Goal: Information Seeking & Learning: Learn about a topic

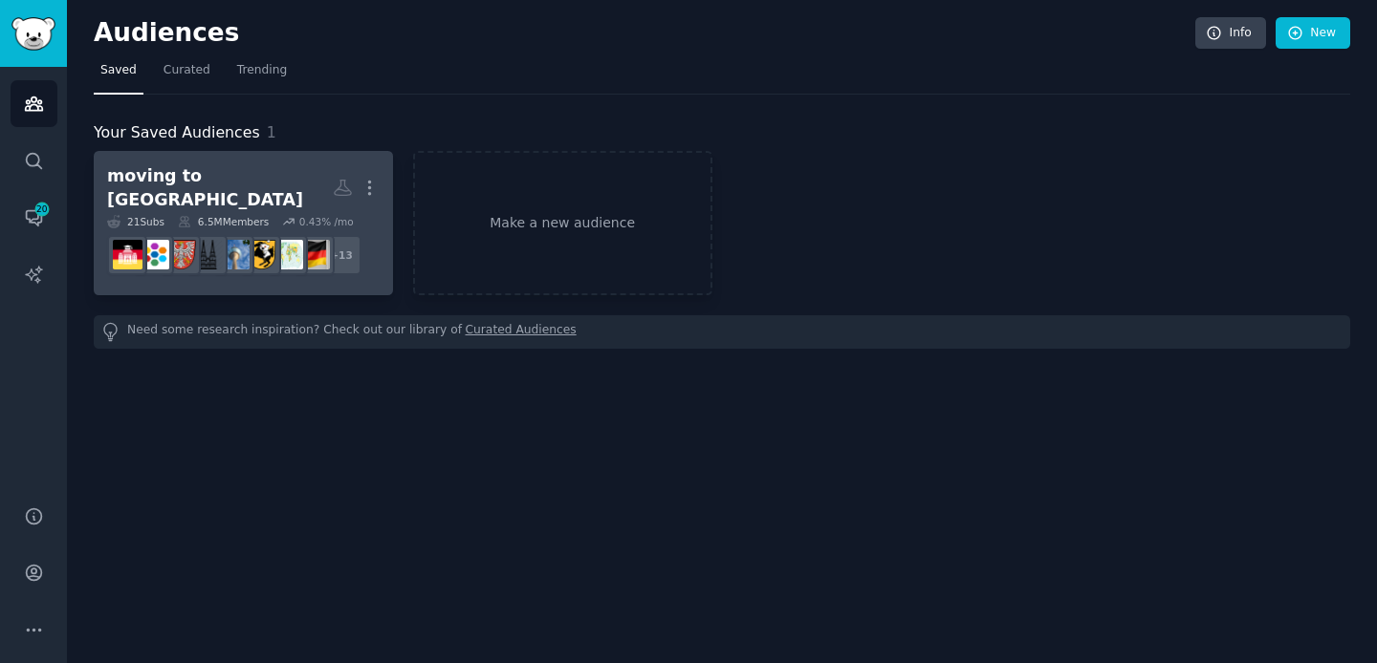
click at [220, 172] on div "moving to [GEOGRAPHIC_DATA]" at bounding box center [220, 187] width 226 height 47
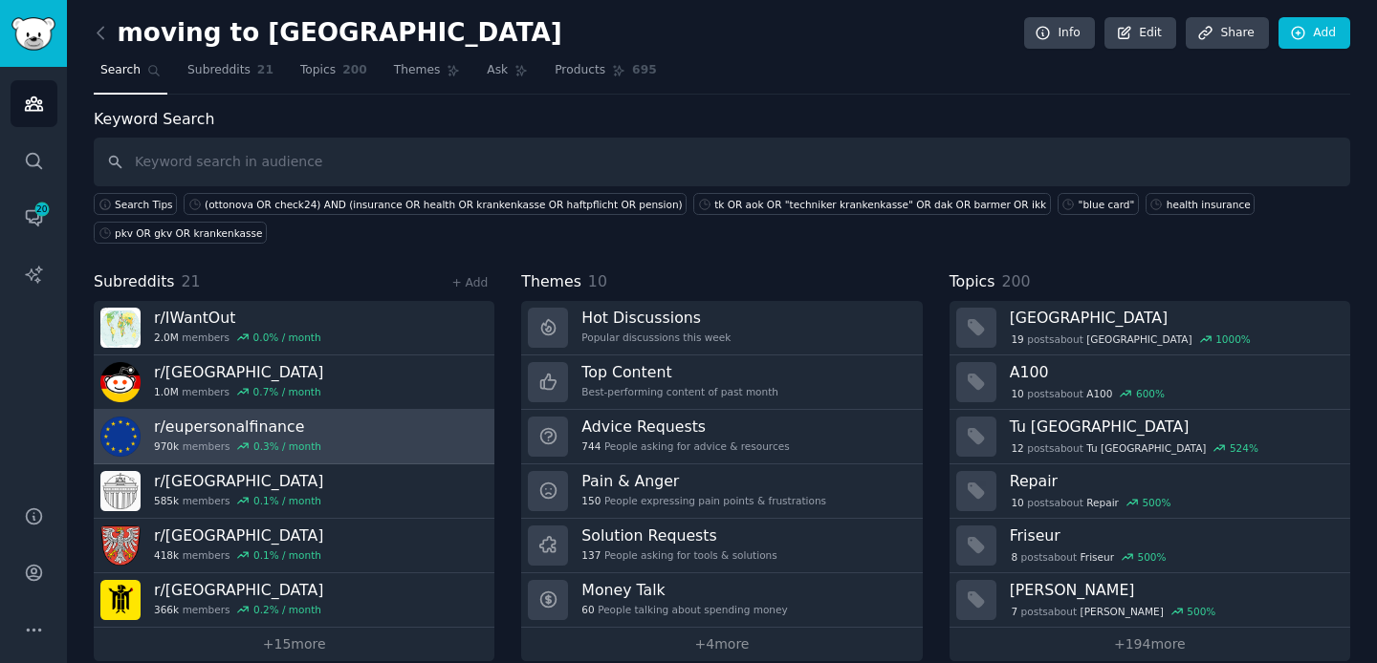
scroll to position [24, 0]
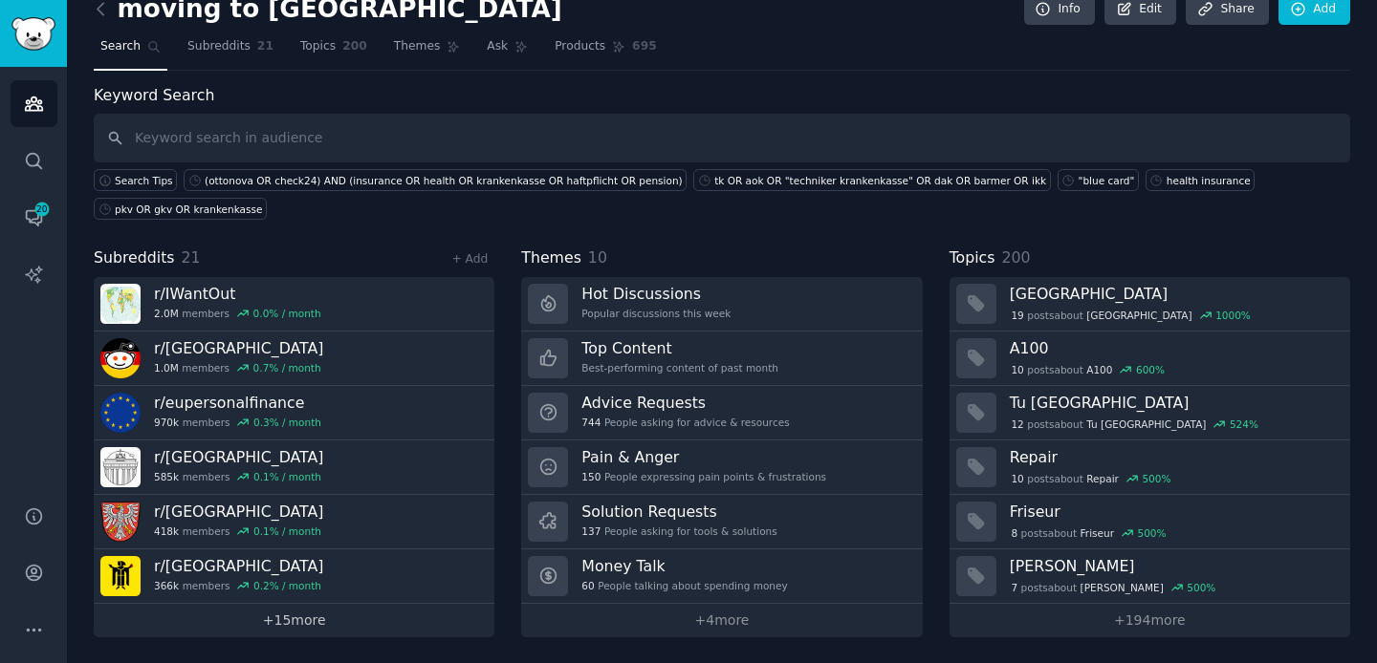
click at [289, 611] on link "+ 15 more" at bounding box center [294, 620] width 401 height 33
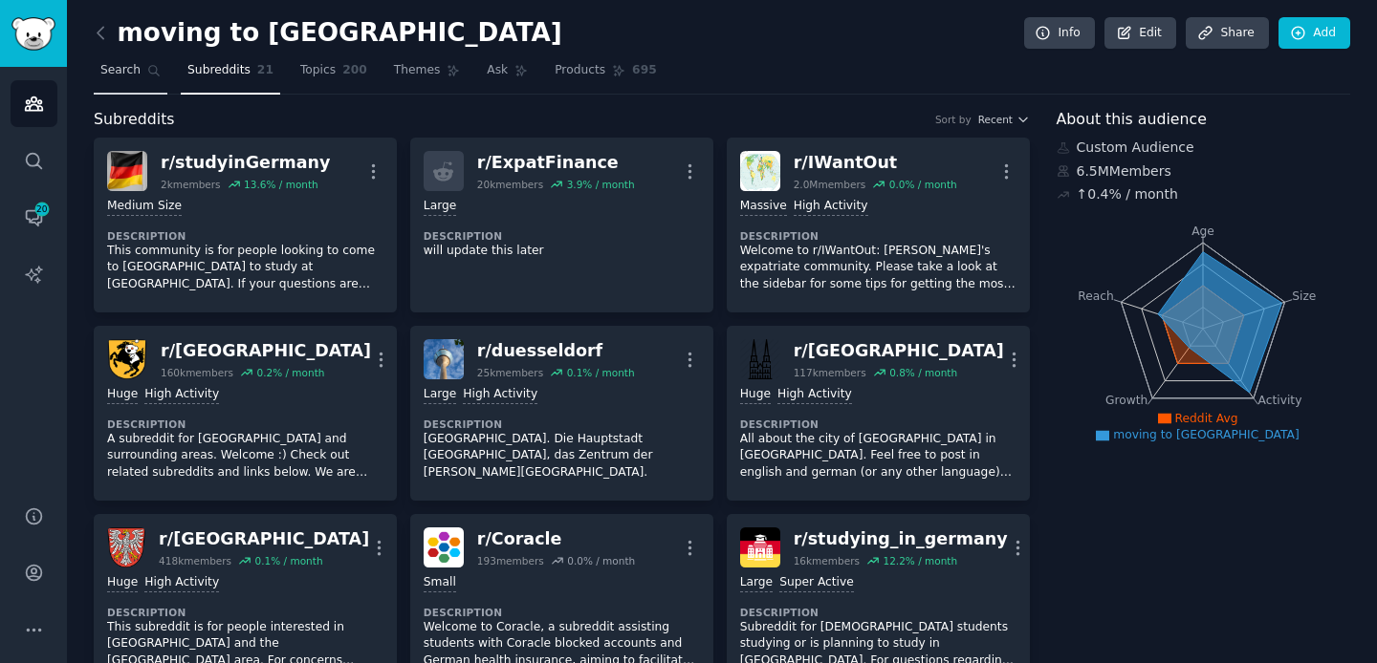
click at [118, 78] on span "Search" at bounding box center [120, 70] width 40 height 17
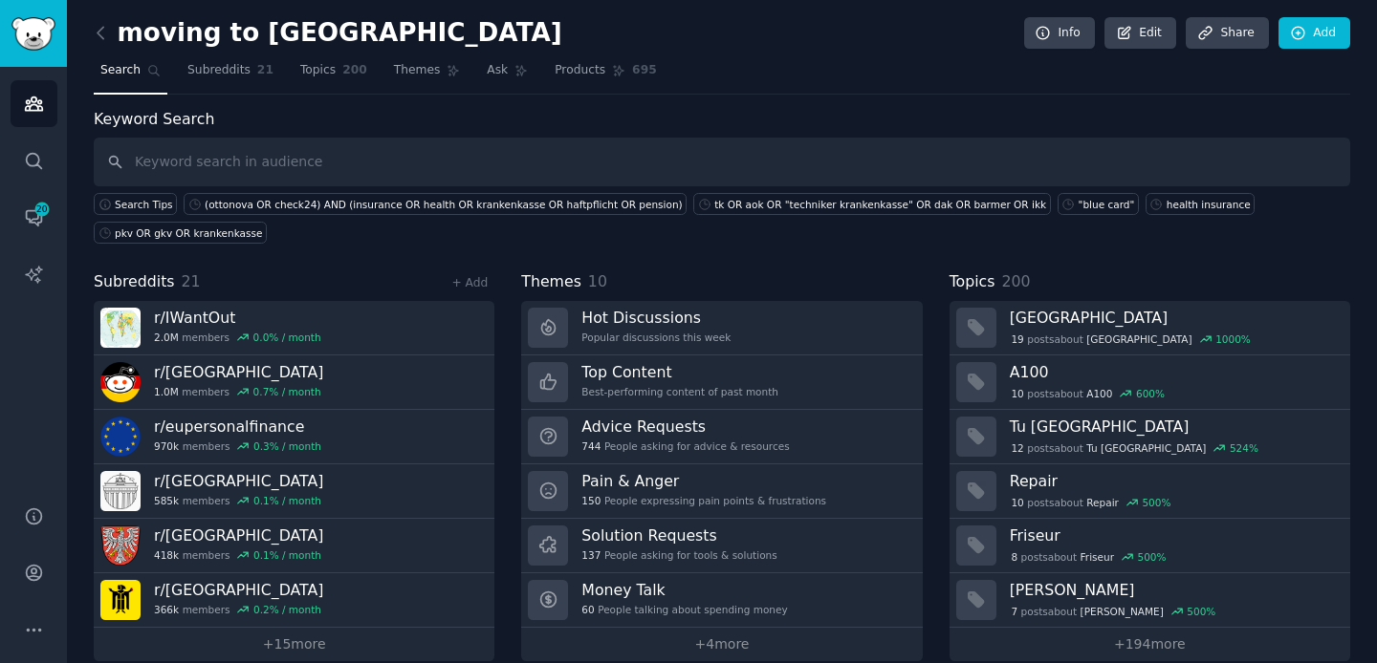
click at [392, 241] on div "Search Tips (ottonova OR check24) AND (insurance OR health OR krankenkasse OR h…" at bounding box center [722, 214] width 1256 height 57
click at [31, 104] on icon "Sidebar" at bounding box center [33, 104] width 17 height 13
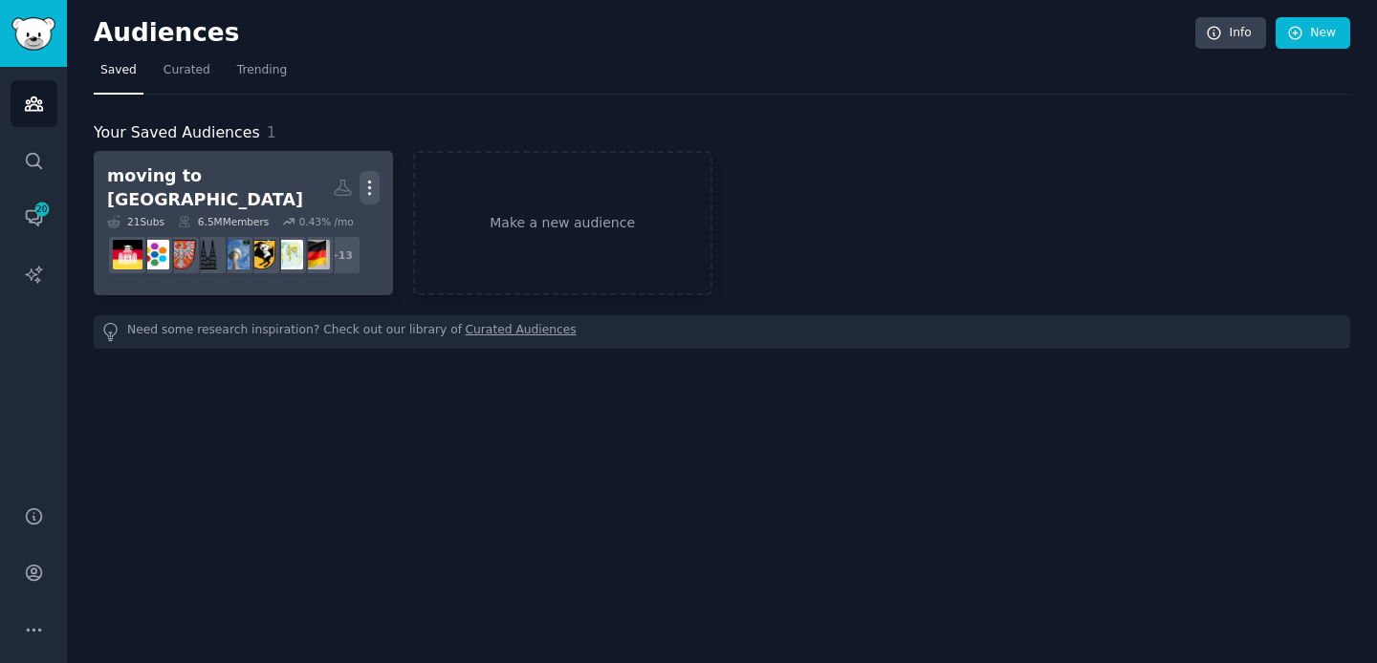
click at [361, 183] on icon "button" at bounding box center [369, 188] width 20 height 20
click at [310, 184] on p "View" at bounding box center [311, 194] width 32 height 20
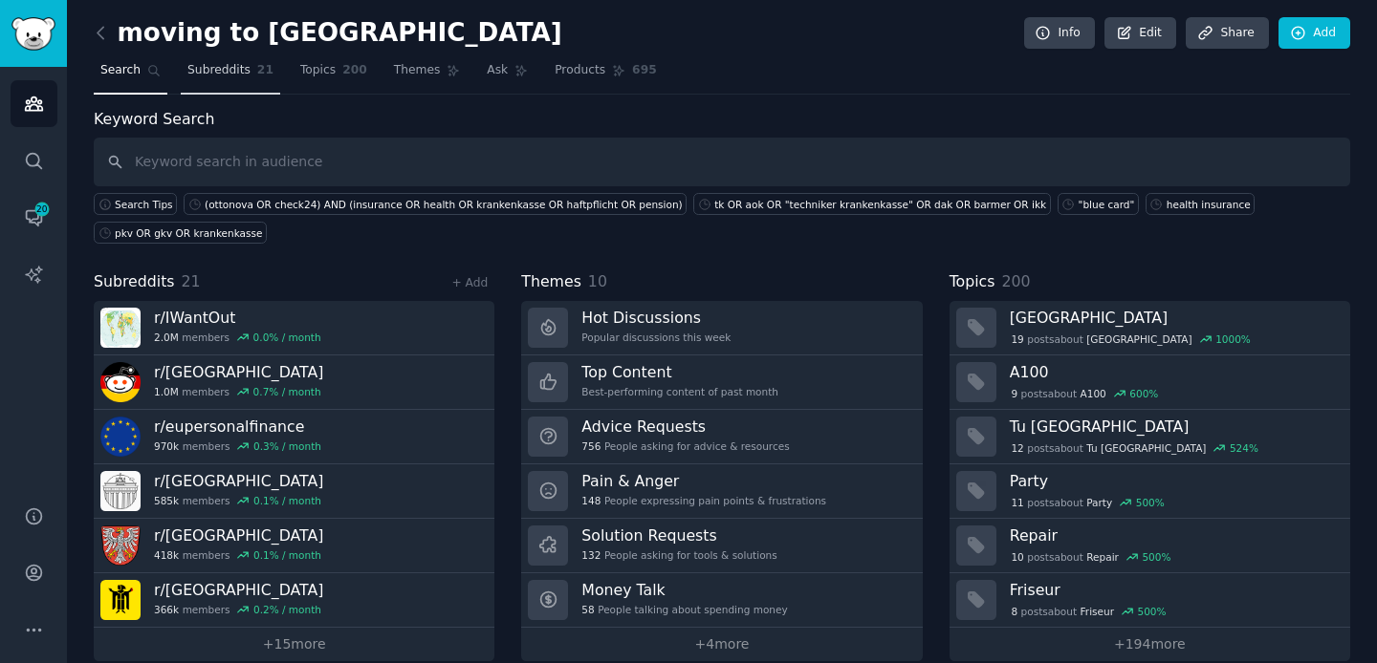
click at [207, 83] on link "Subreddits 21" at bounding box center [230, 74] width 99 height 39
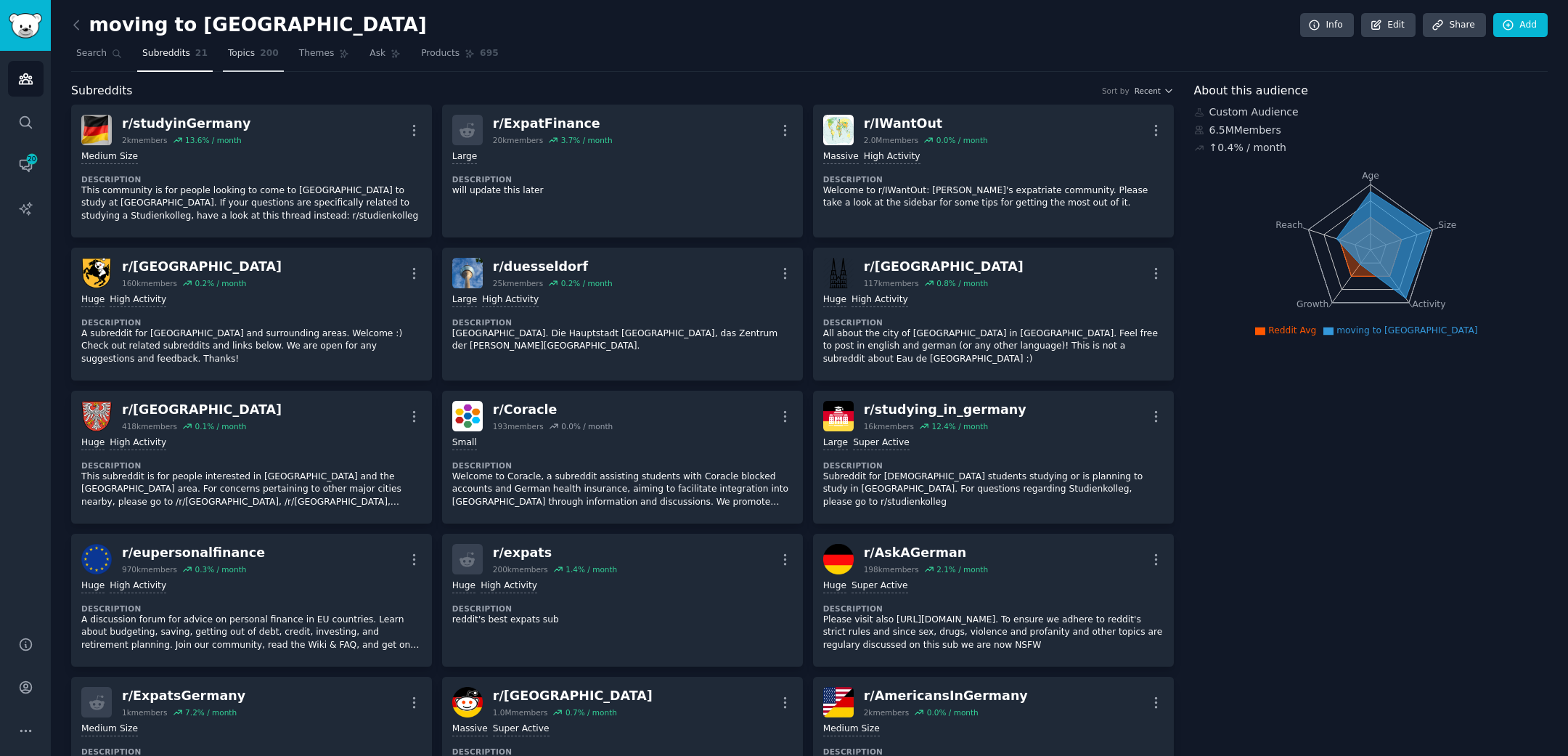
click at [246, 57] on span "Topics" at bounding box center [241, 53] width 27 height 13
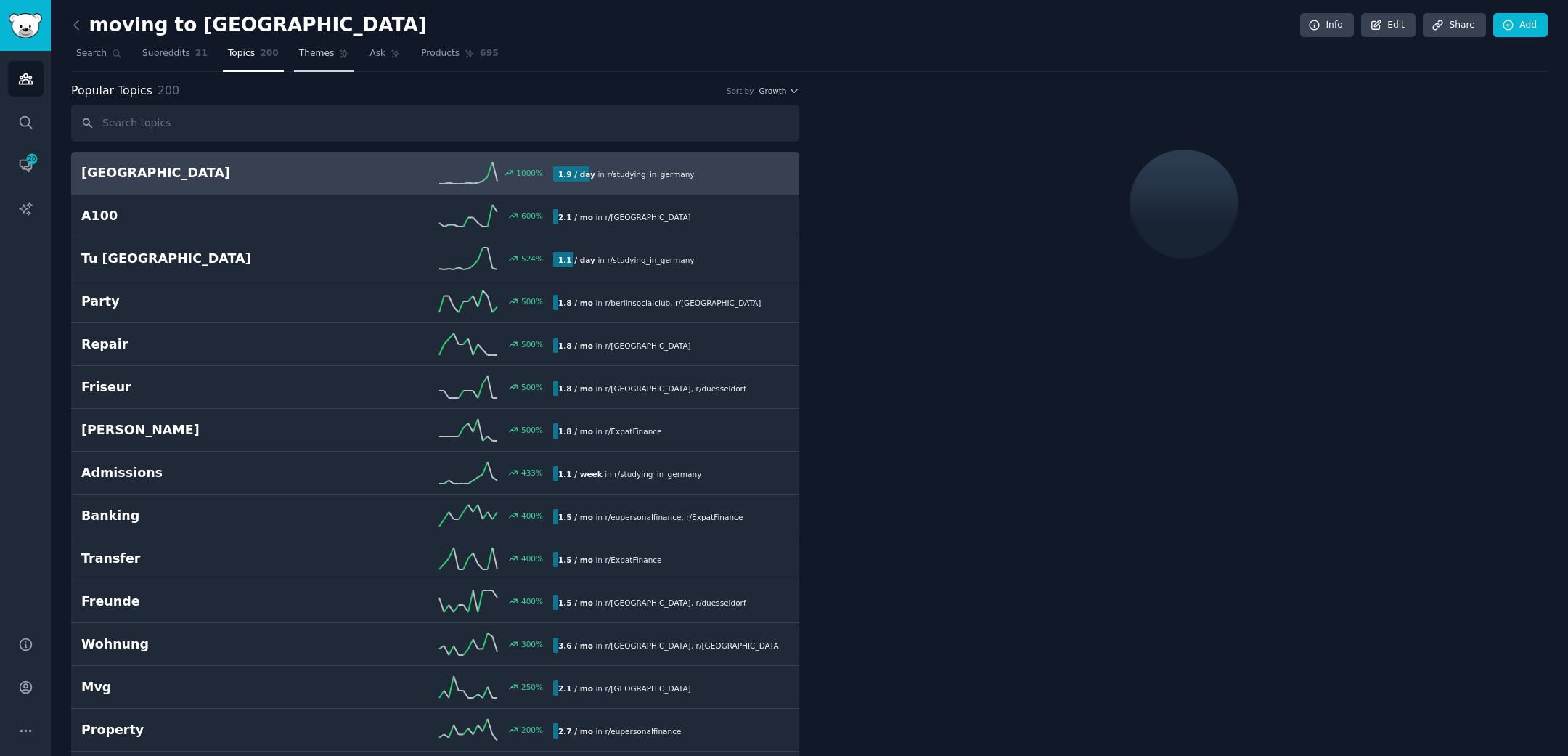
click at [323, 57] on span "Themes" at bounding box center [317, 53] width 36 height 13
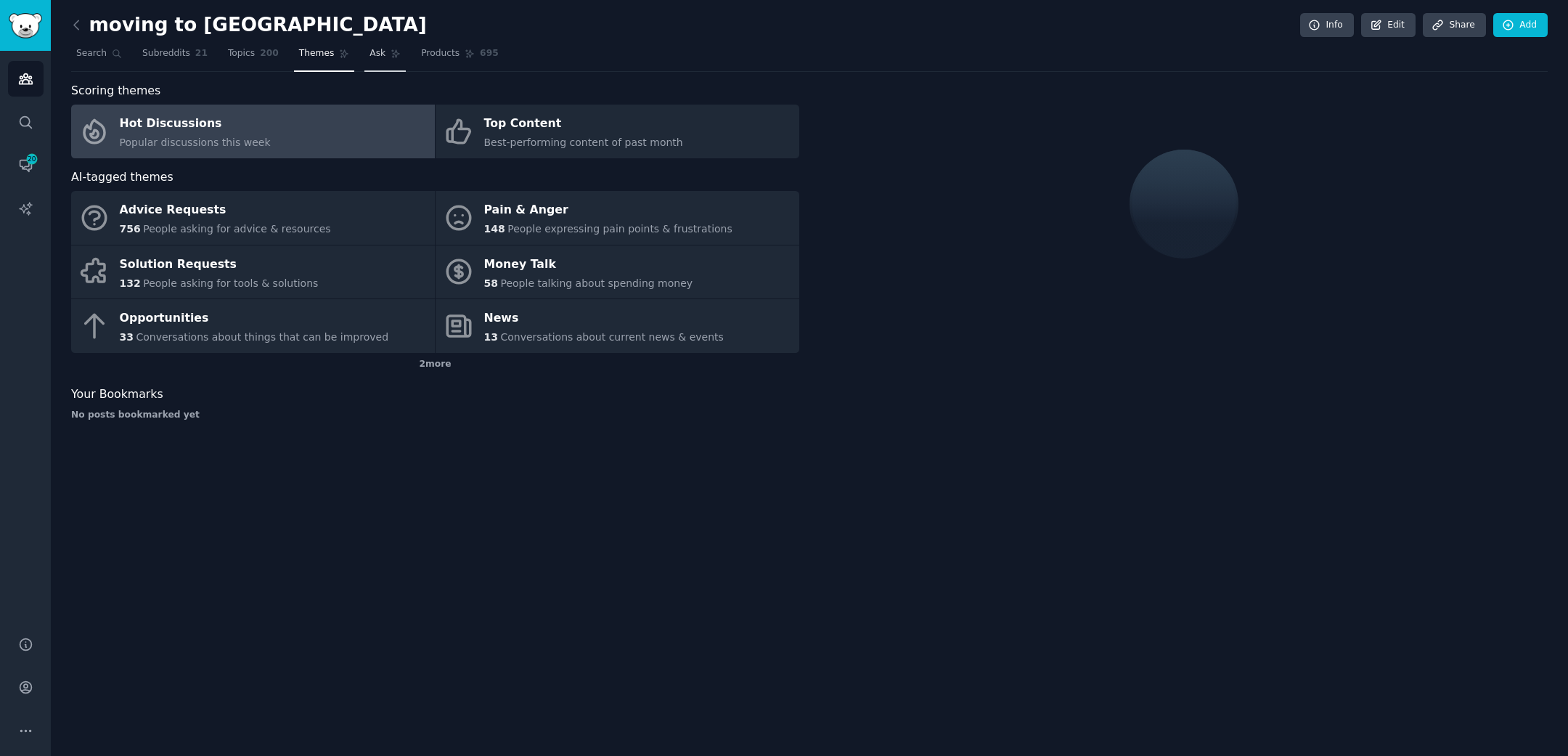
click at [377, 58] on span "Ask" at bounding box center [377, 53] width 16 height 13
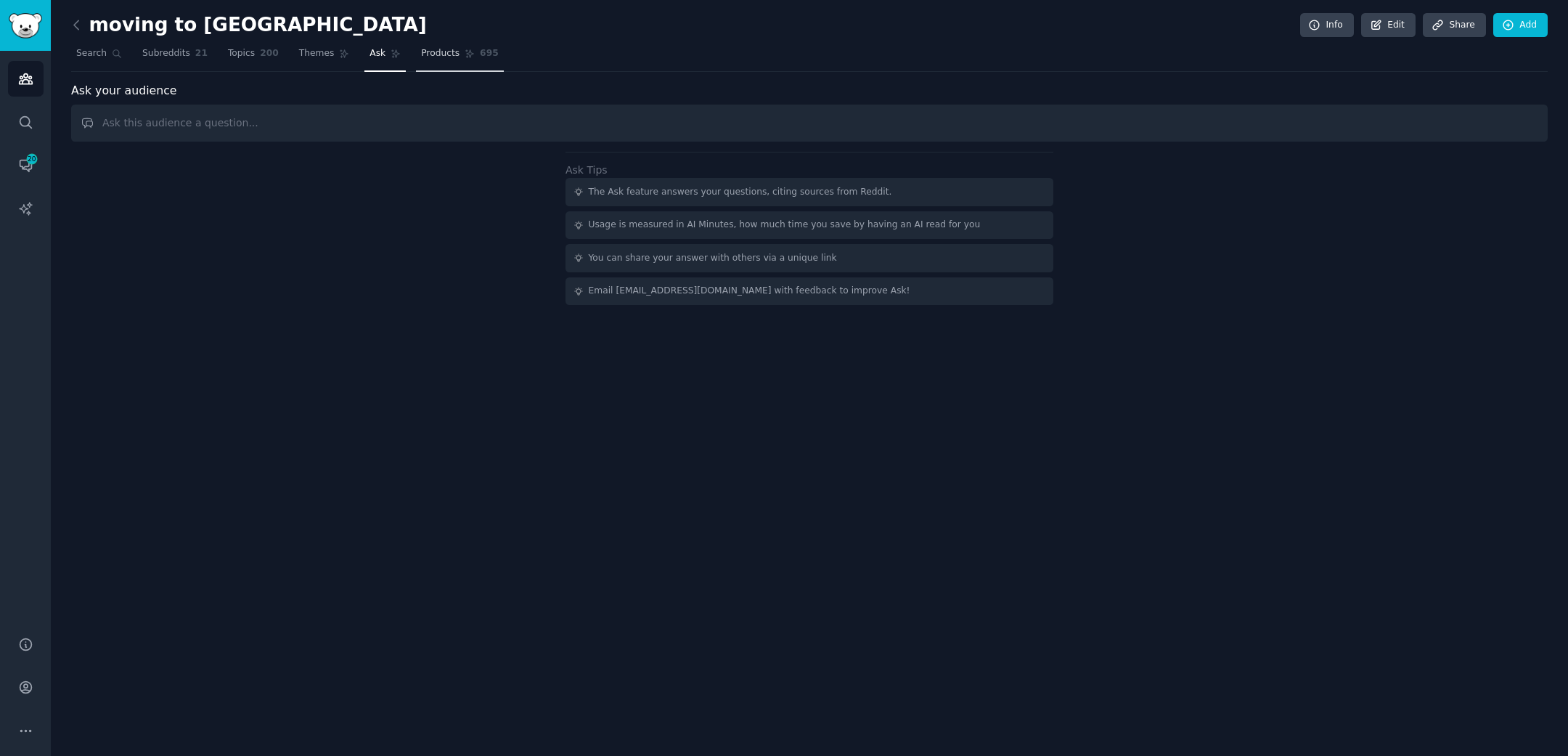
click at [439, 59] on span "Products" at bounding box center [440, 53] width 39 height 13
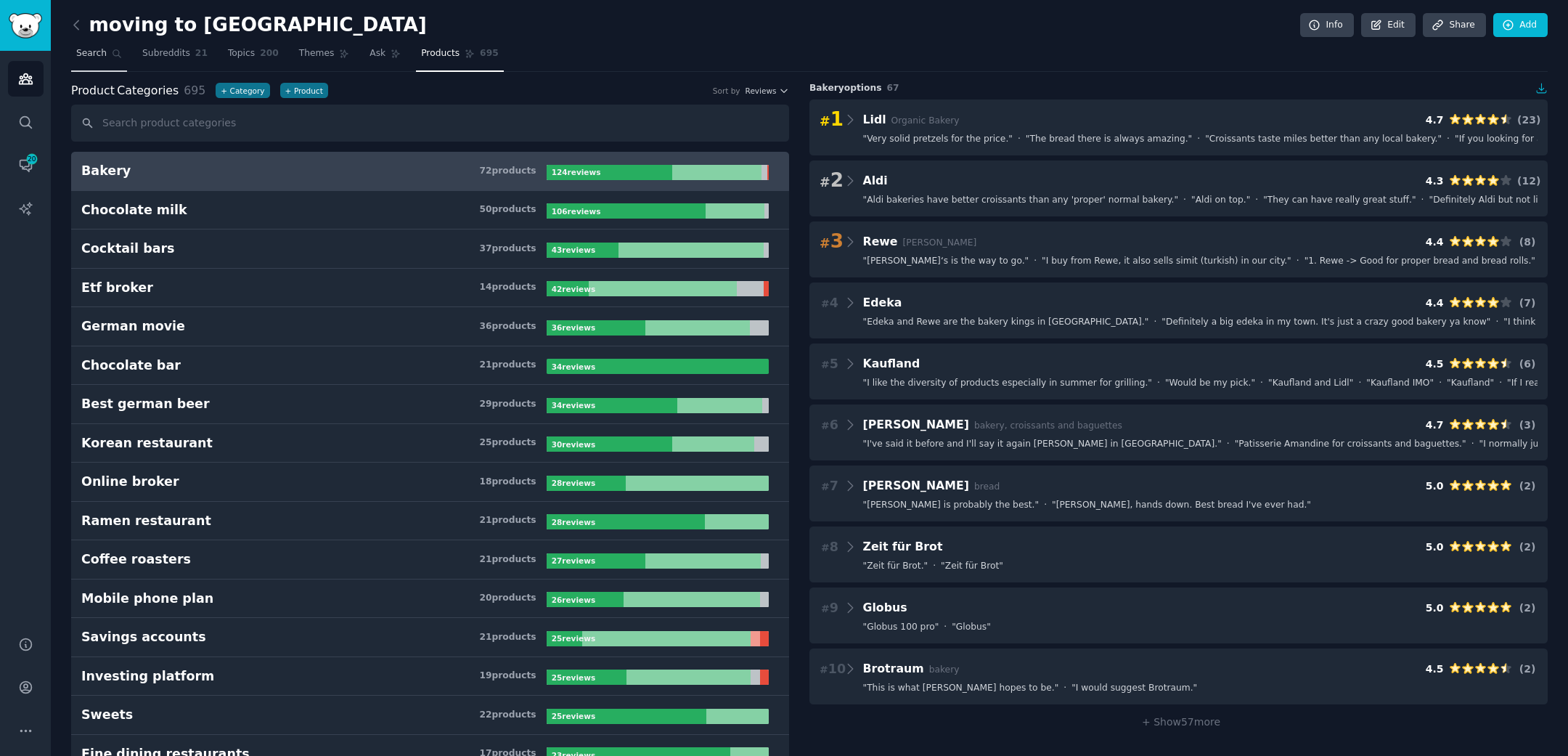
click at [88, 57] on span "Search" at bounding box center [91, 53] width 30 height 13
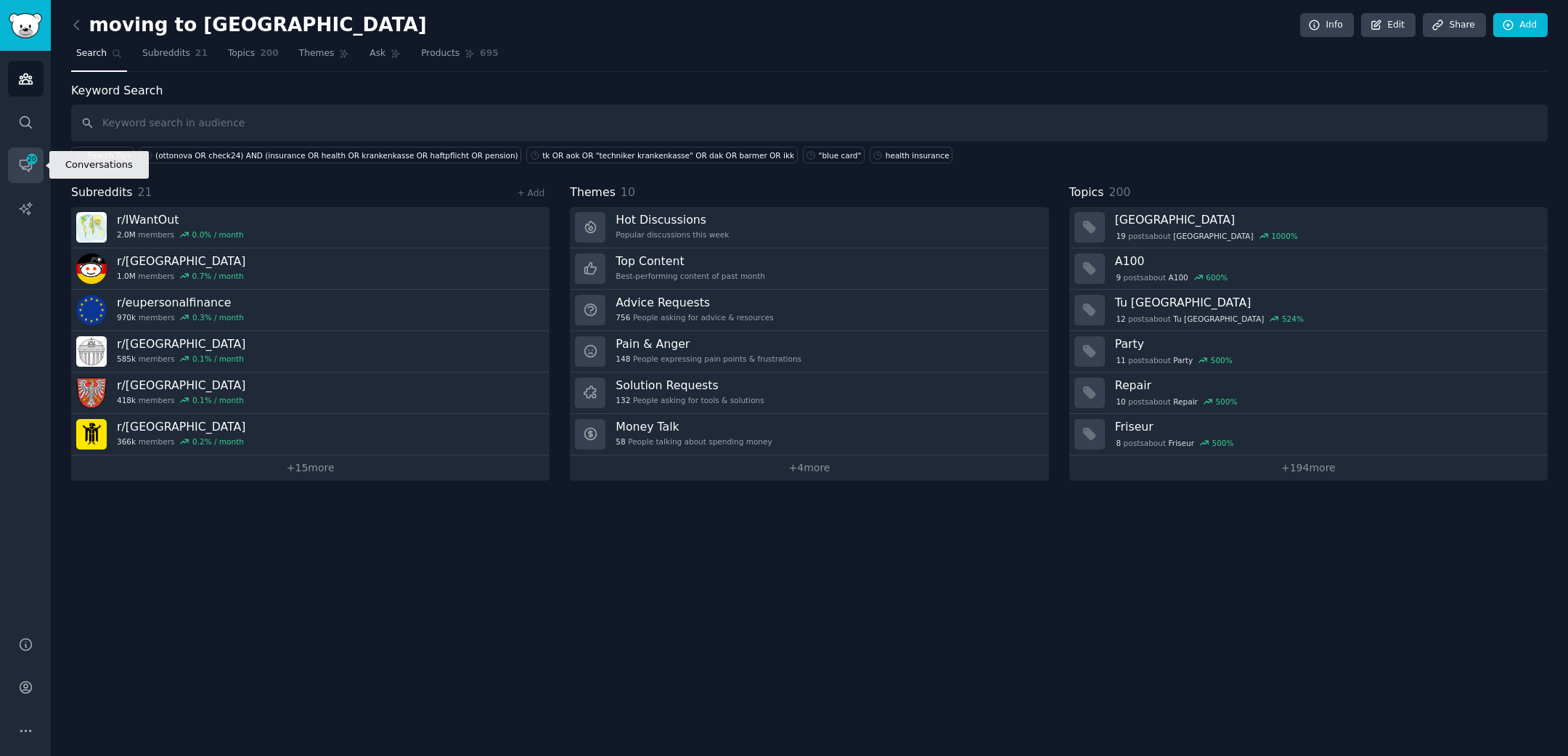
click at [23, 170] on icon "Sidebar" at bounding box center [26, 165] width 15 height 15
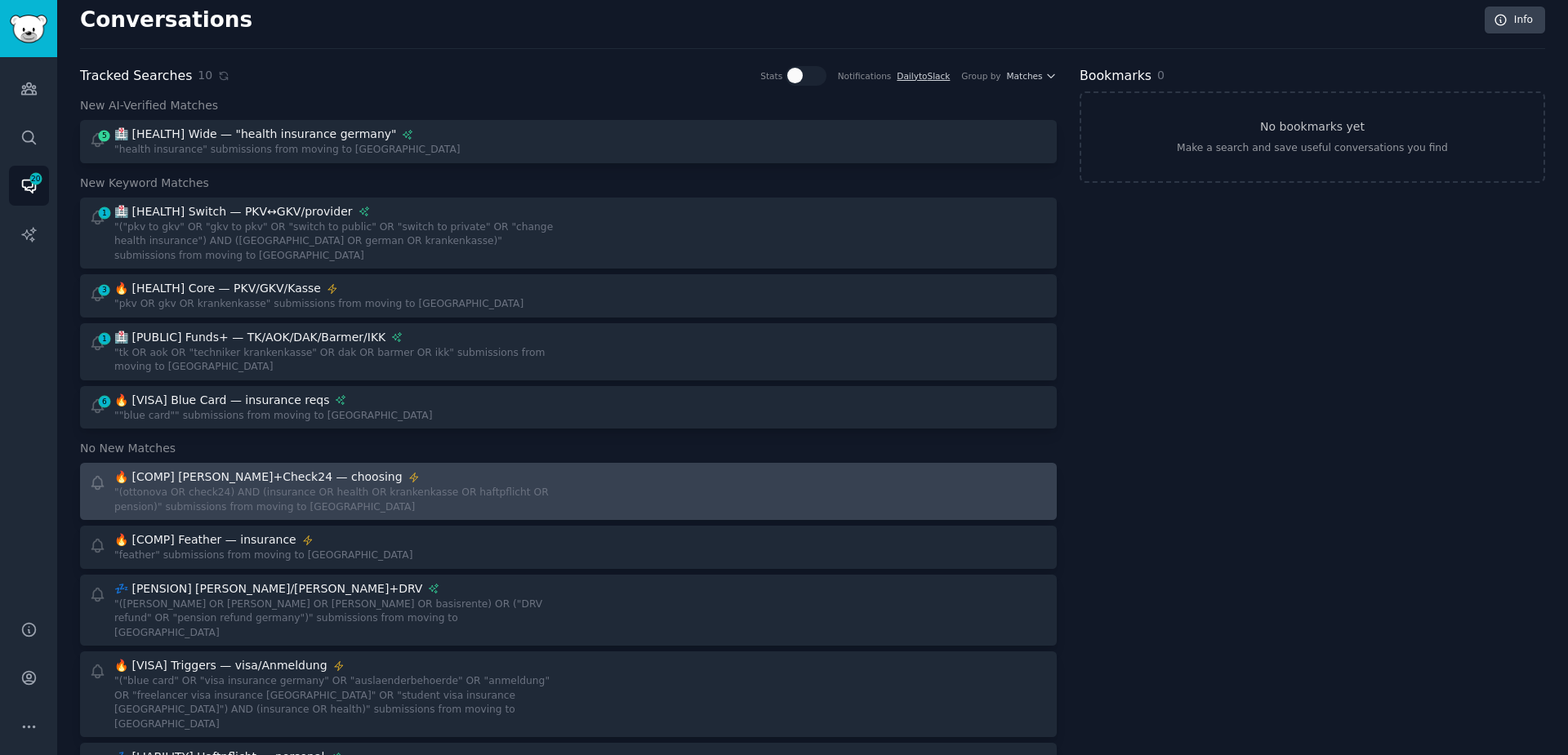
scroll to position [9, 0]
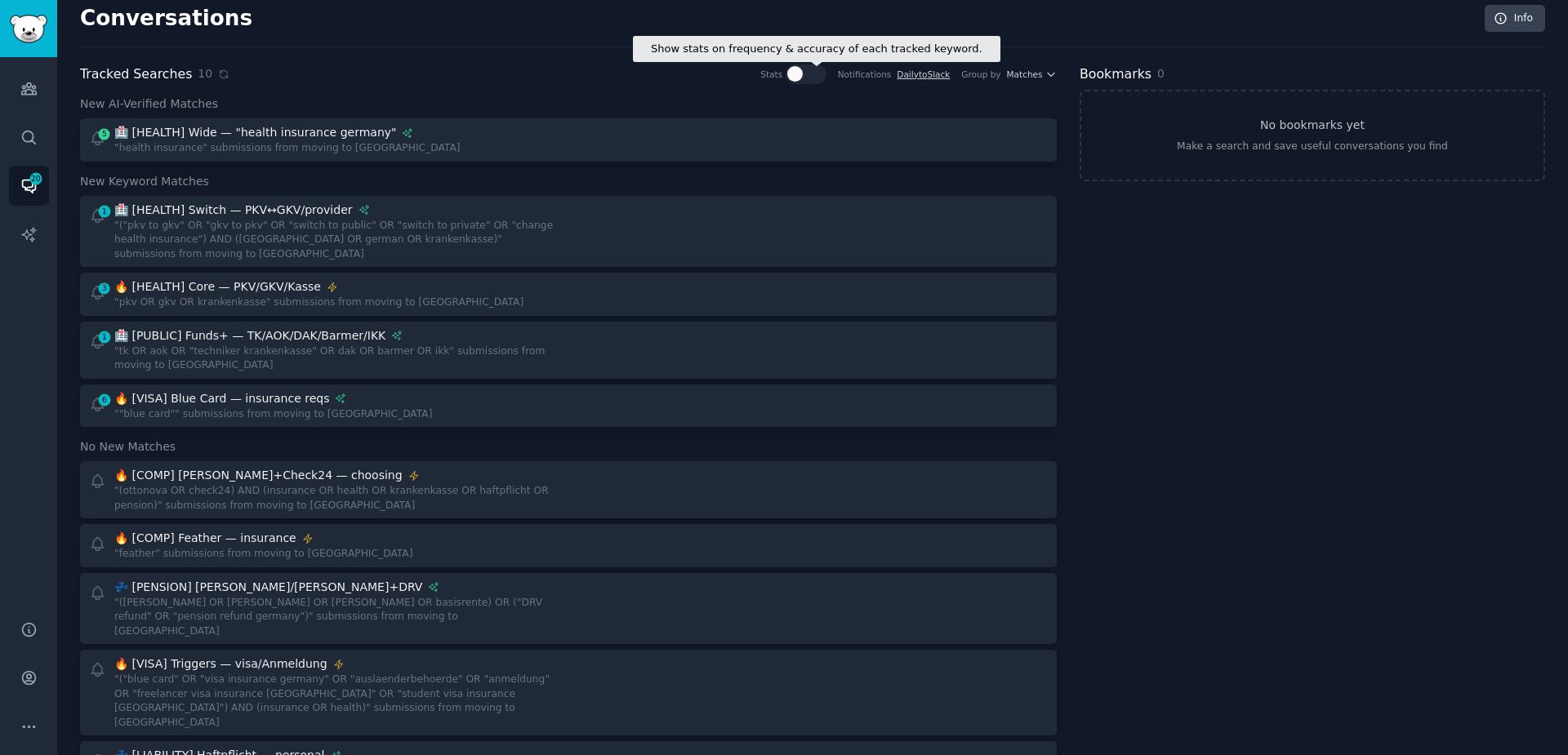
click at [803, 66] on div at bounding box center [807, 74] width 41 height 20
checkbox input "true"
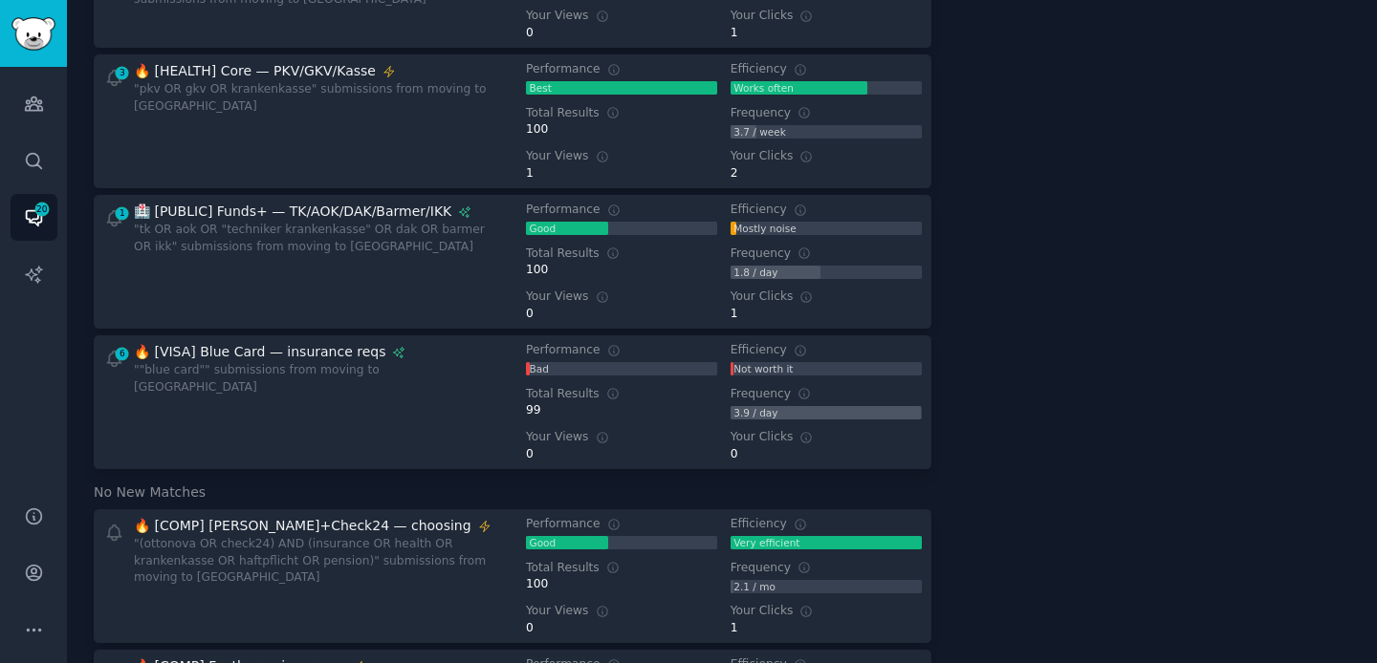
scroll to position [0, 0]
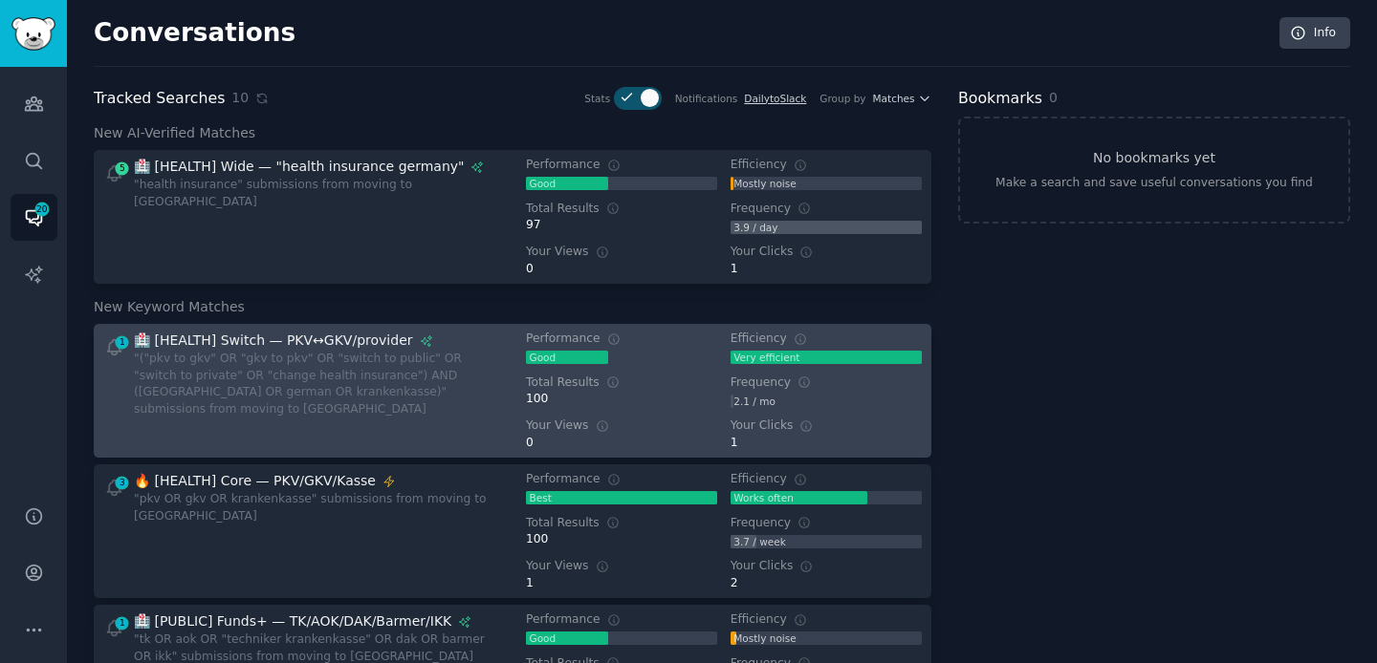
click at [284, 374] on div ""("pkv to gkv" OR "gkv to pkv" OR "switch to public" OR "switch to private" OR …" at bounding box center [316, 384] width 365 height 67
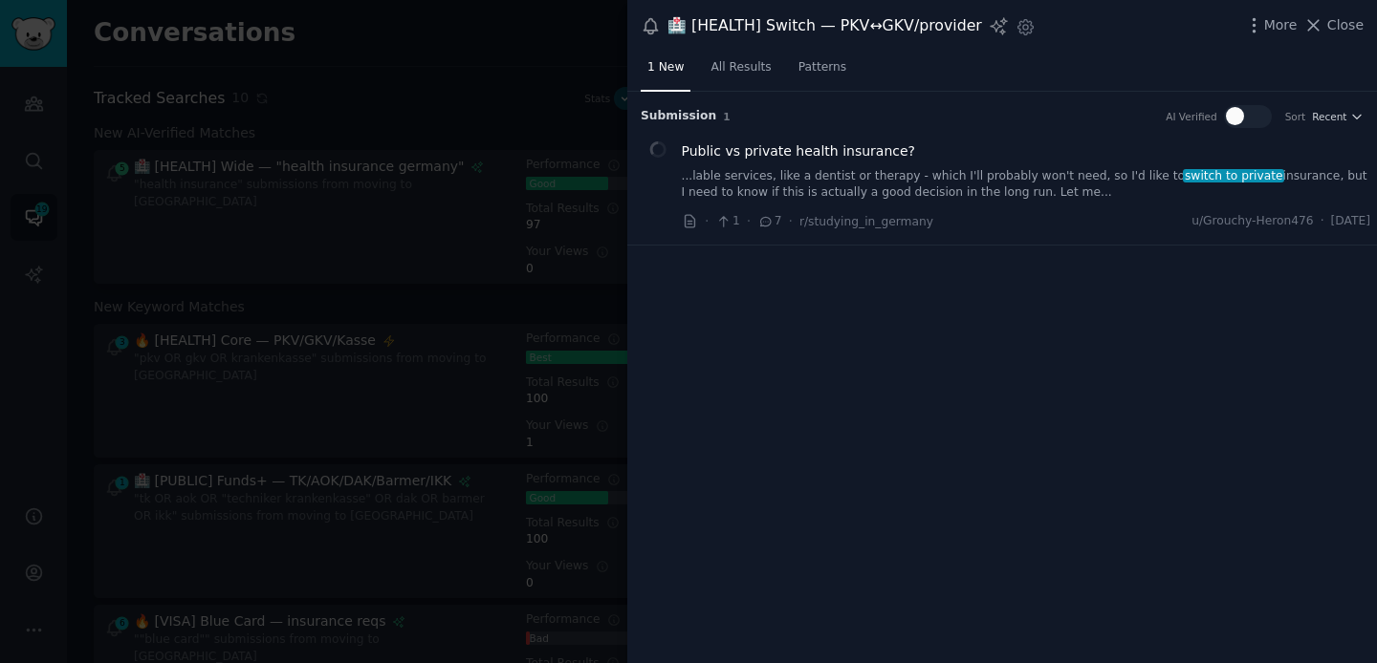
click at [430, 82] on div at bounding box center [688, 331] width 1377 height 663
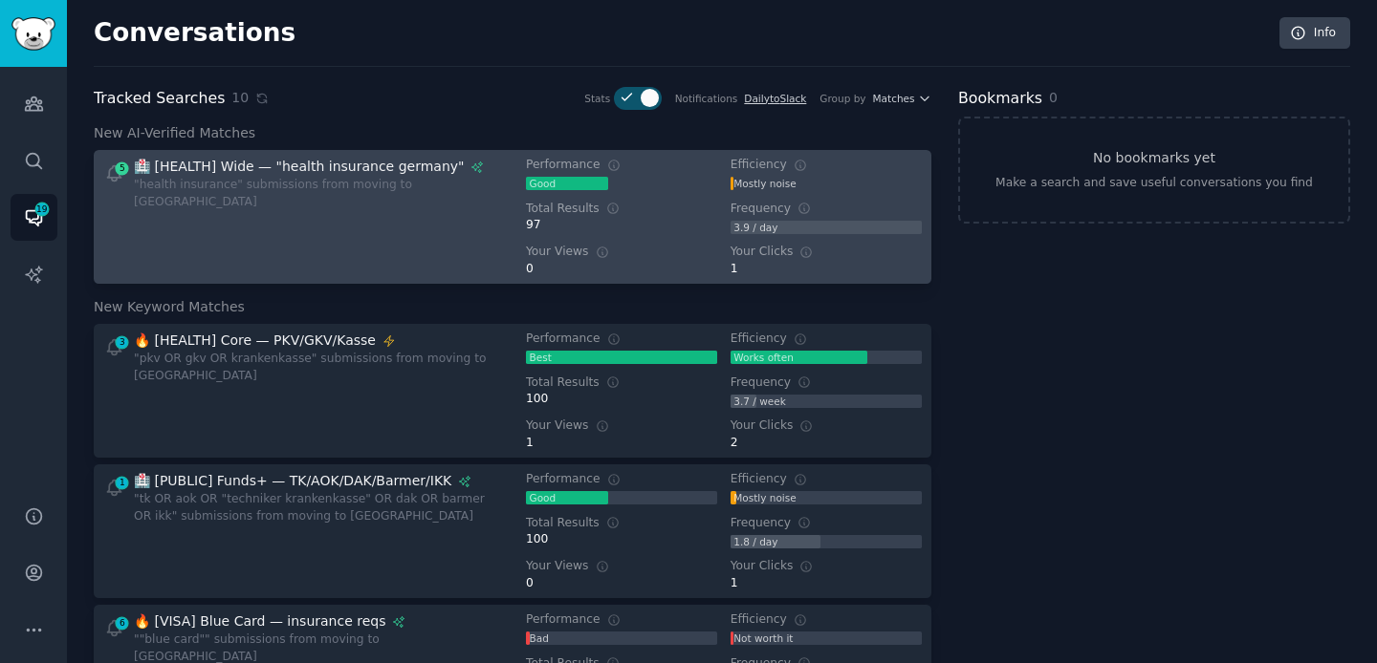
click at [247, 247] on div "🏥 [HEALTH] Wide — "health insurance germany" "health insurance" submissions fro…" at bounding box center [316, 217] width 365 height 120
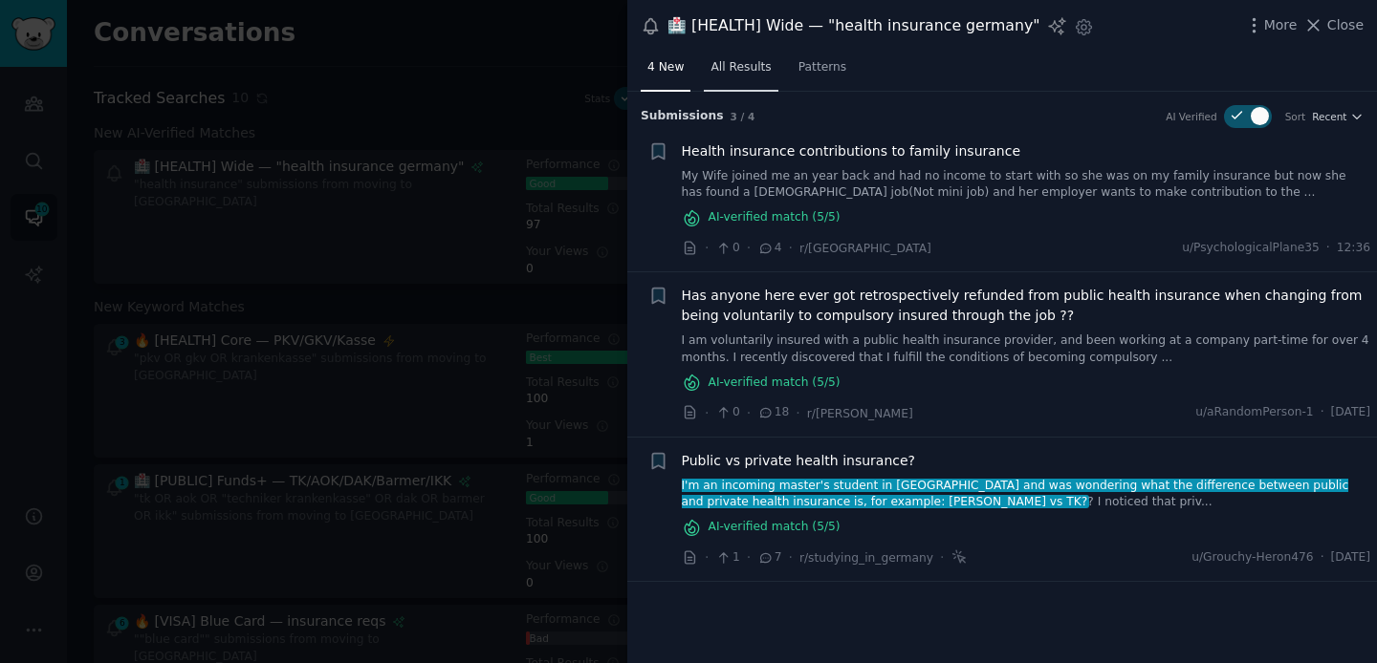
click at [738, 68] on span "All Results" at bounding box center [740, 67] width 60 height 17
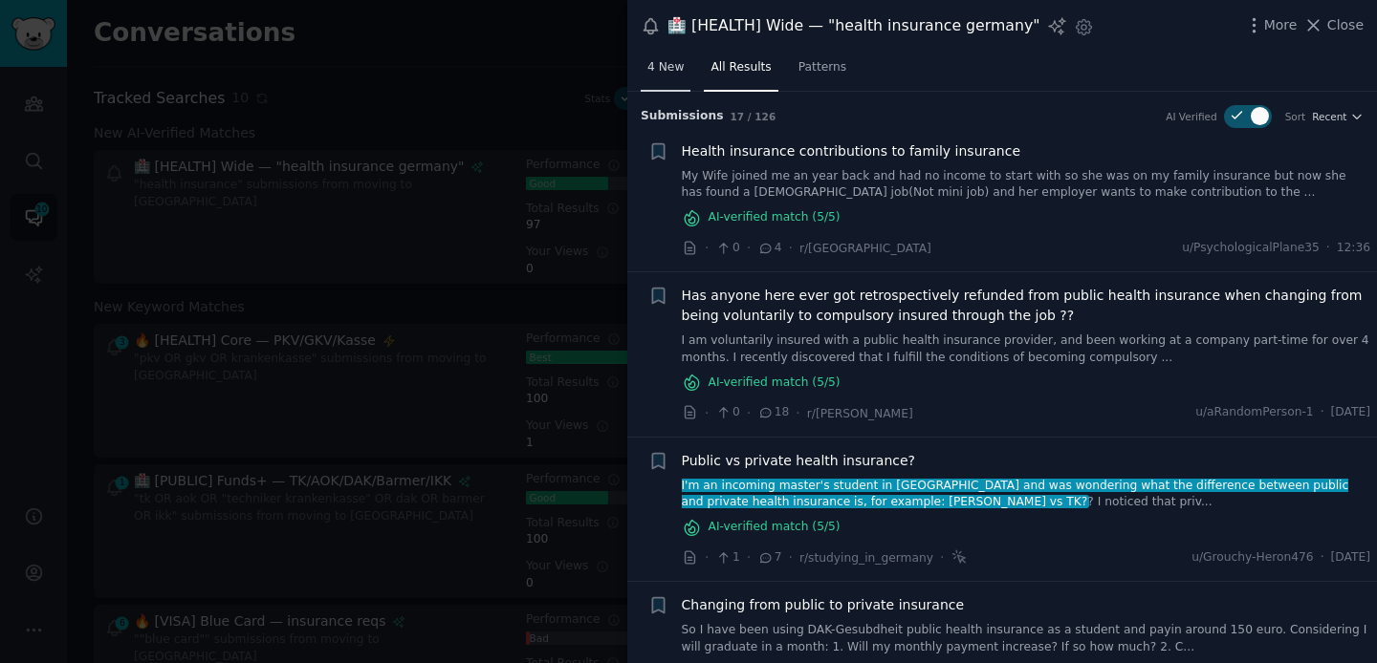
click at [661, 69] on span "4 New" at bounding box center [665, 67] width 36 height 17
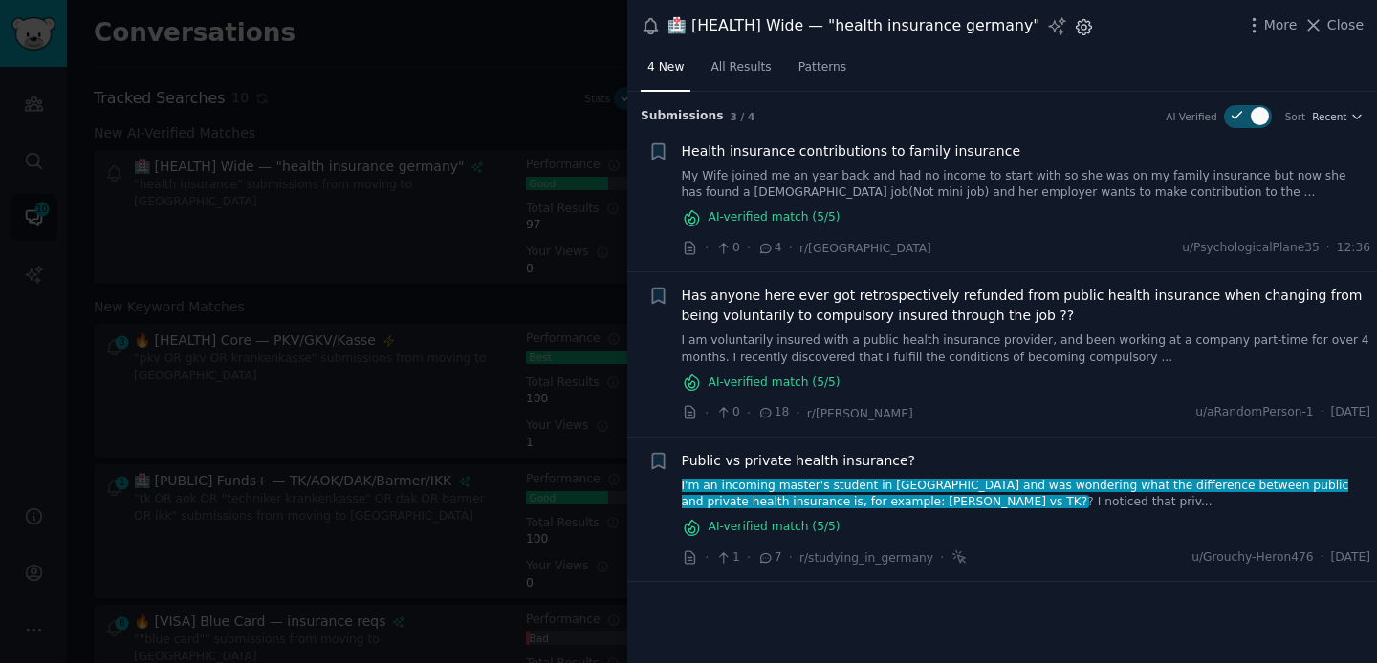
click at [1073, 27] on icon "button" at bounding box center [1083, 27] width 20 height 20
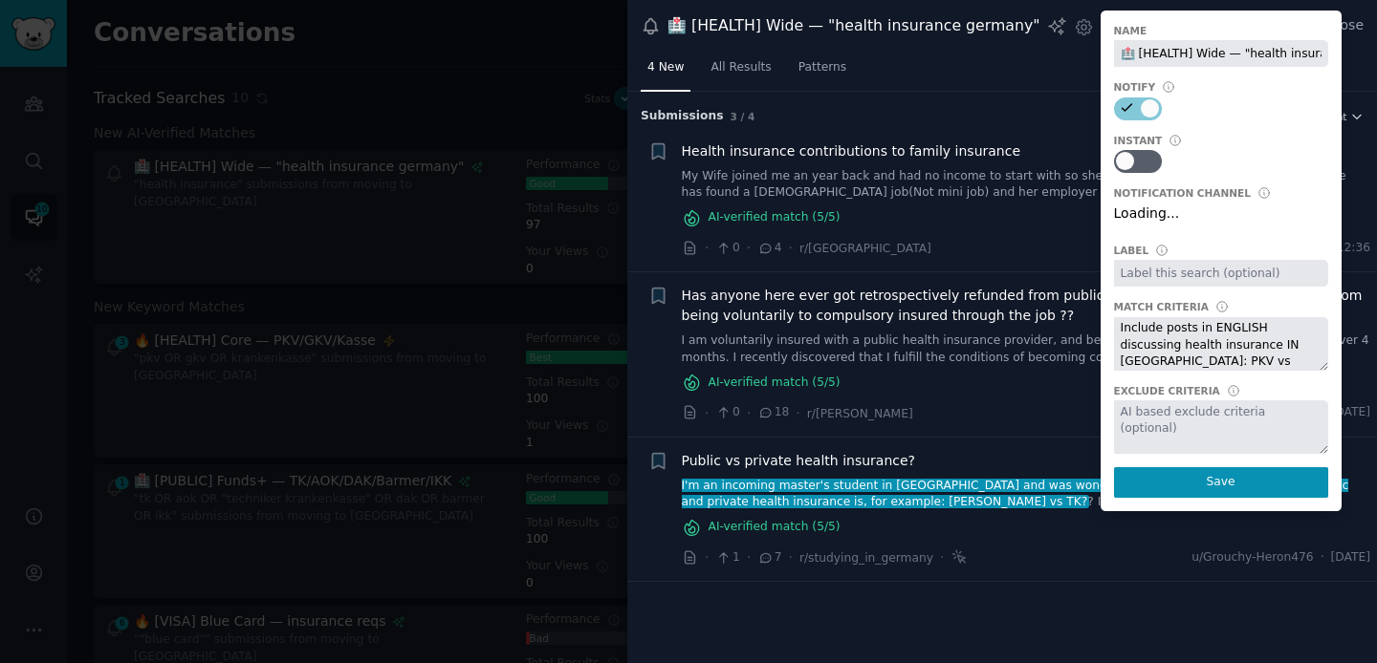
scroll to position [0, 70]
click at [1232, 218] on select "Default notification channel Slack: [EMAIL_ADDRESS][DOMAIN_NAME]" at bounding box center [1221, 217] width 214 height 27
click at [947, 98] on div "Submission s 3 / 4 AI Verified Sort Recent" at bounding box center [1001, 110] width 723 height 36
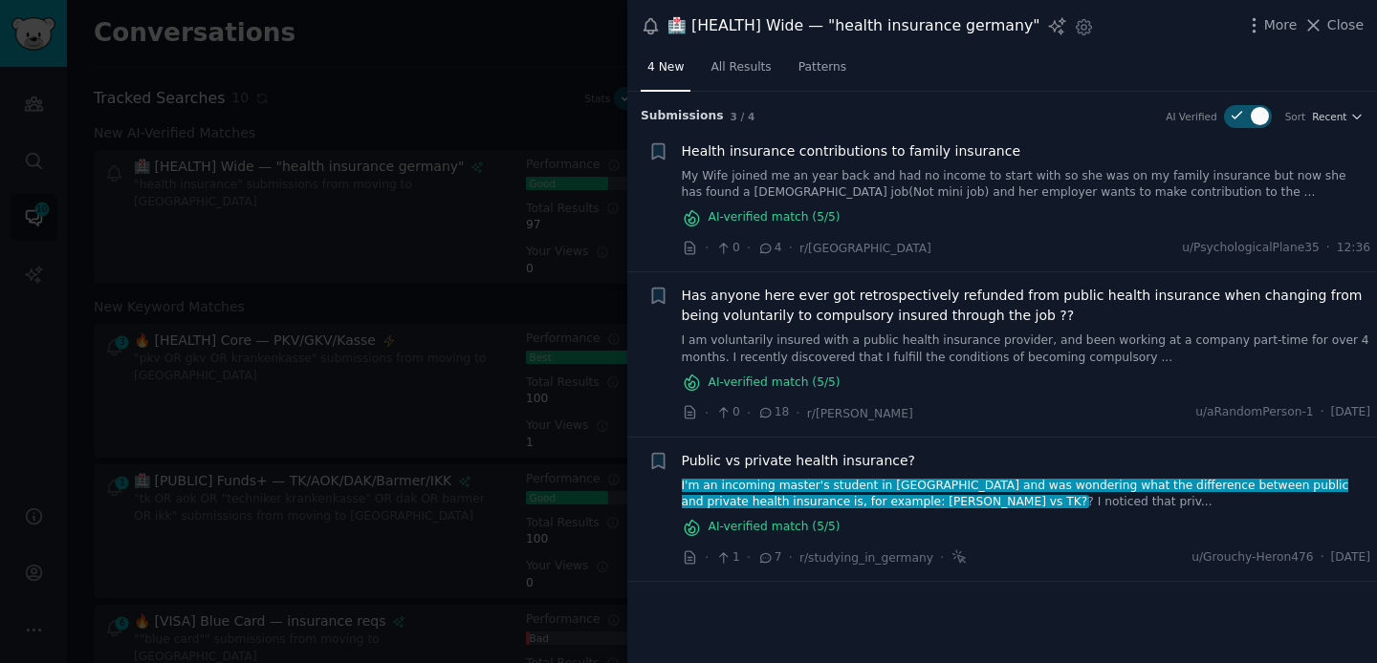
click at [413, 54] on div at bounding box center [688, 331] width 1377 height 663
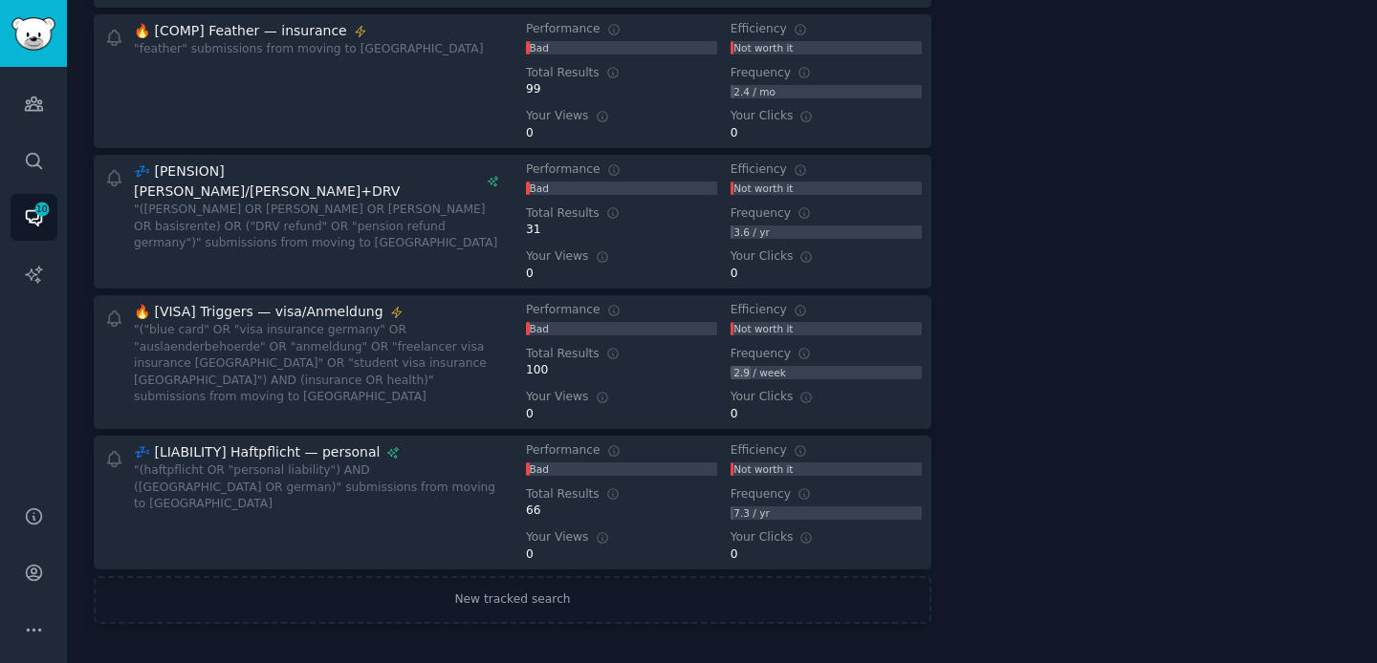
scroll to position [1184, 0]
click at [33, 569] on icon "Sidebar" at bounding box center [33, 573] width 15 height 15
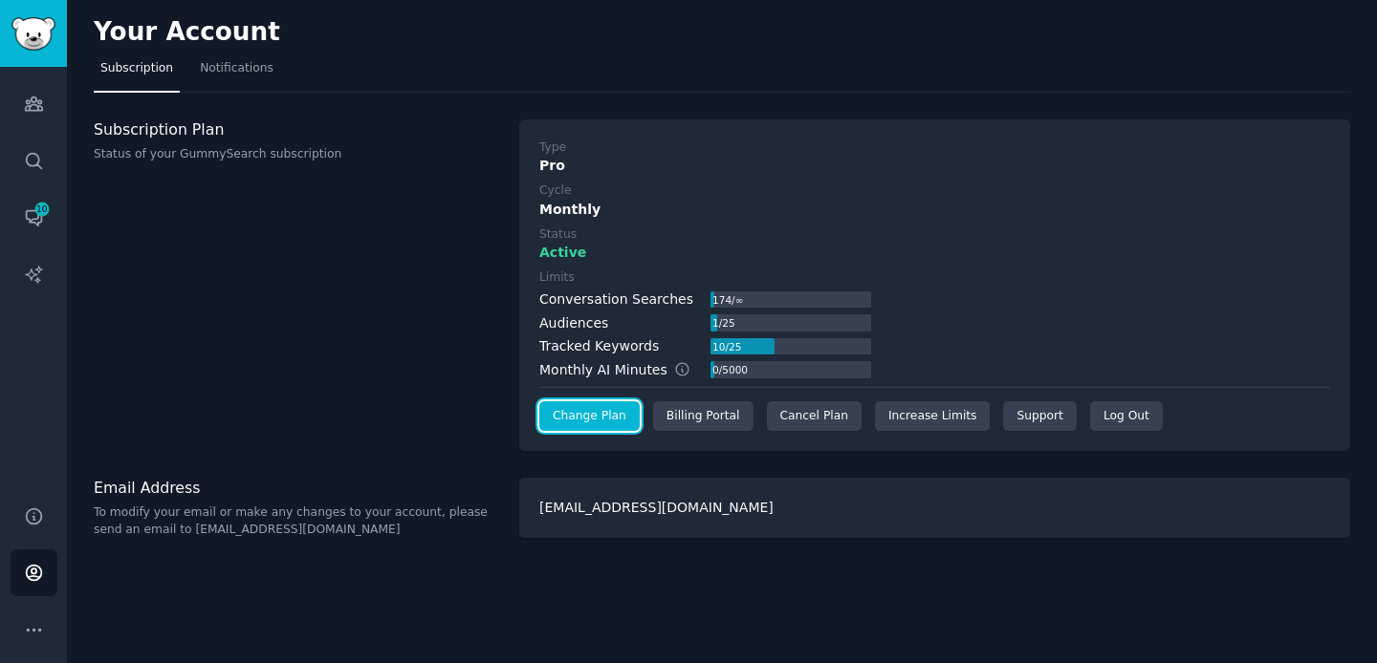
click at [587, 414] on link "Change Plan" at bounding box center [589, 416] width 100 height 31
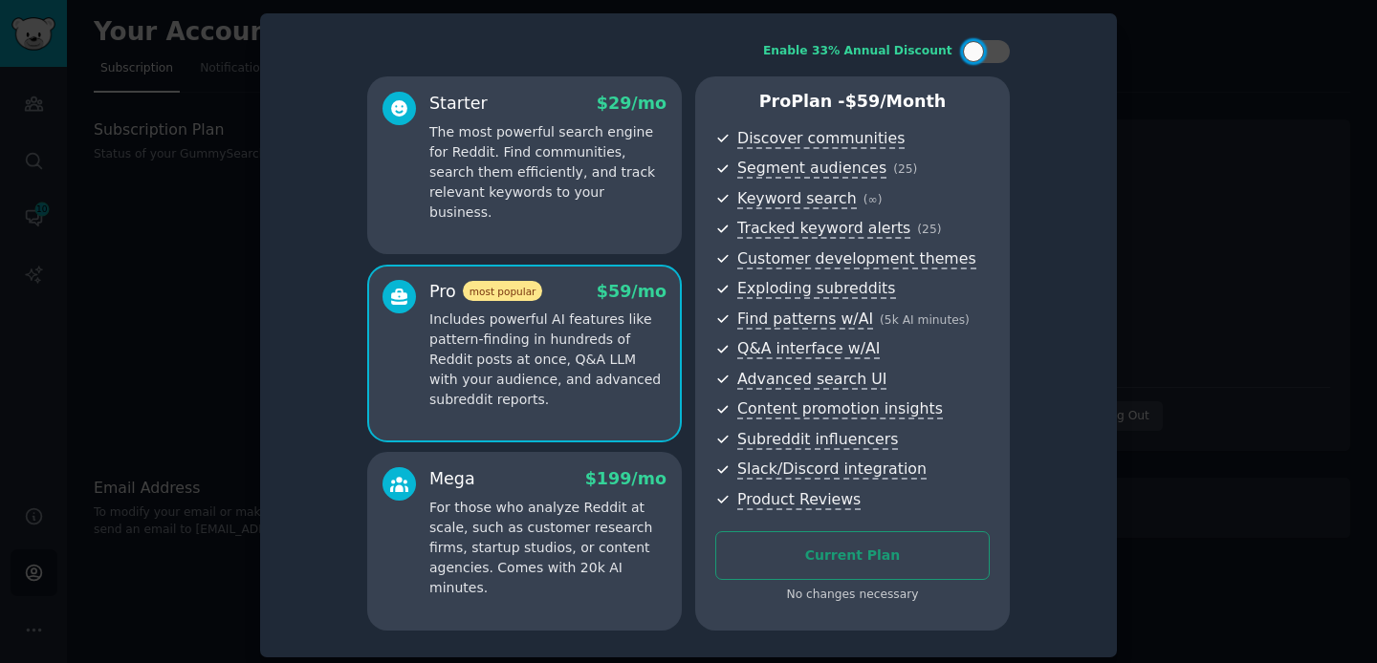
click at [492, 179] on p "The most powerful search engine for Reddit. Find communities, search them effic…" at bounding box center [547, 172] width 237 height 100
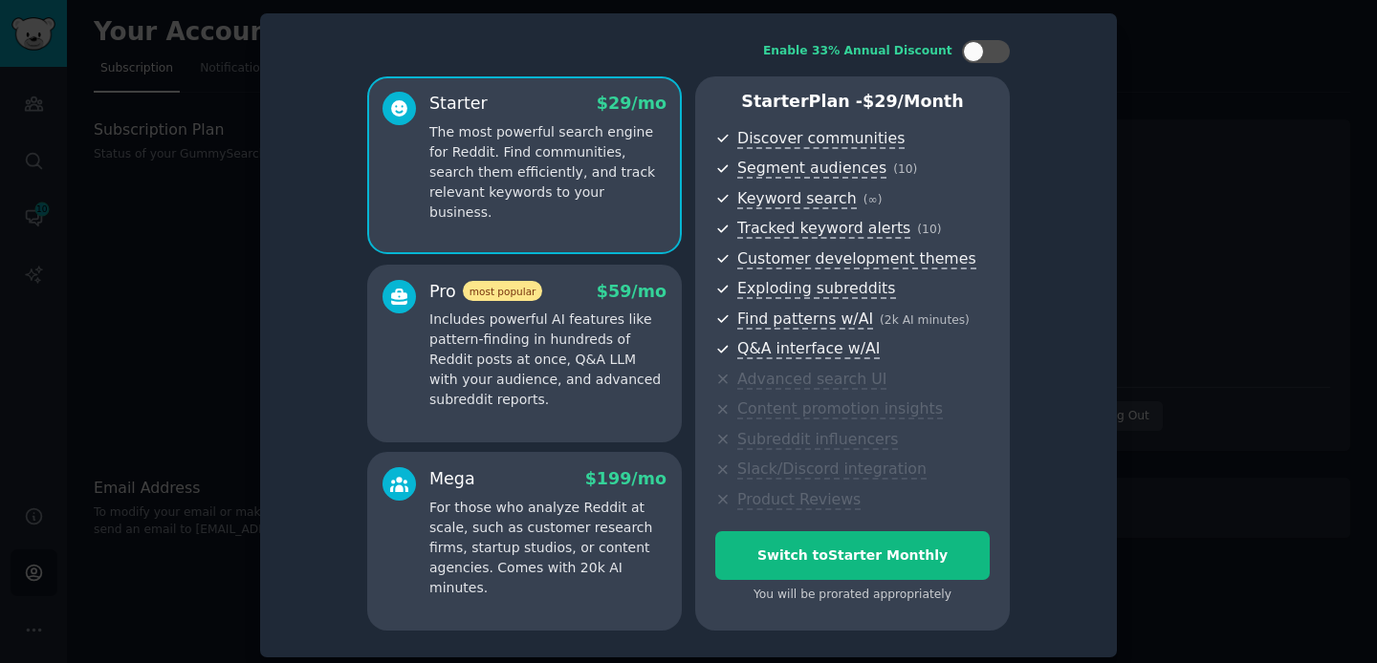
click at [509, 360] on p "Includes powerful AI features like pattern-finding in hundreds of Reddit posts …" at bounding box center [547, 360] width 237 height 100
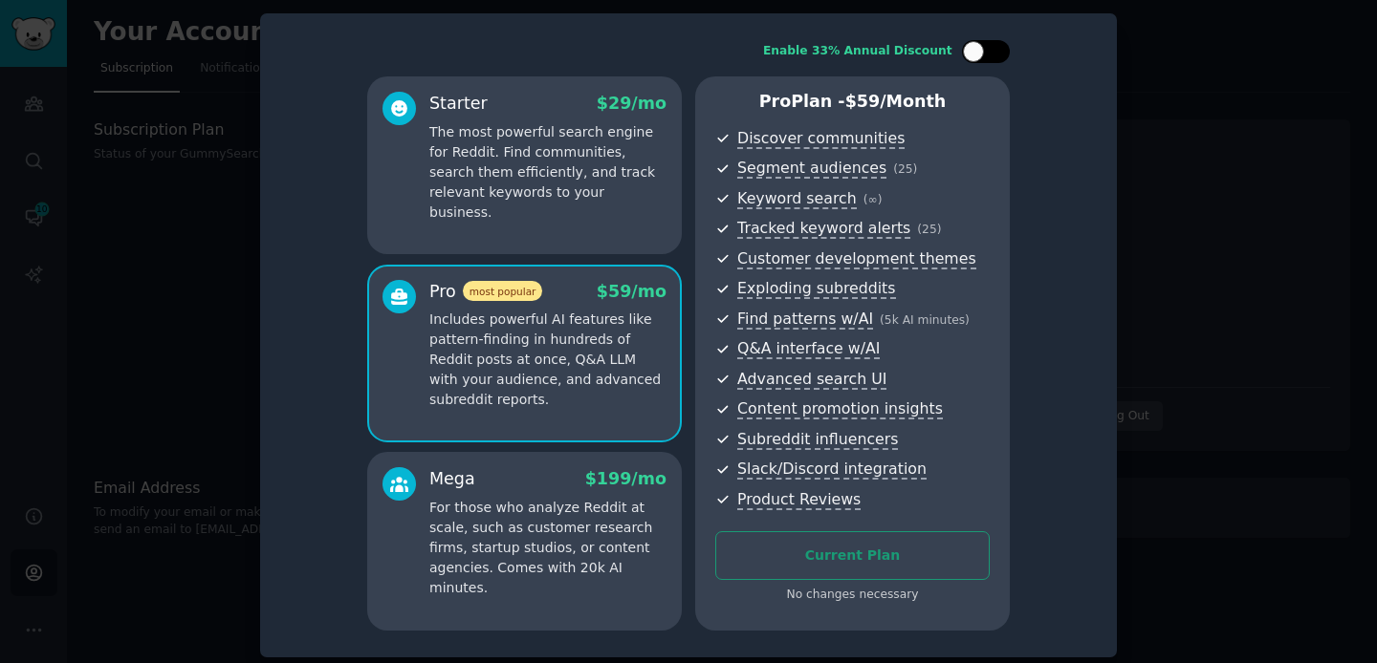
click at [990, 48] on div at bounding box center [995, 52] width 10 height 10
checkbox input "true"
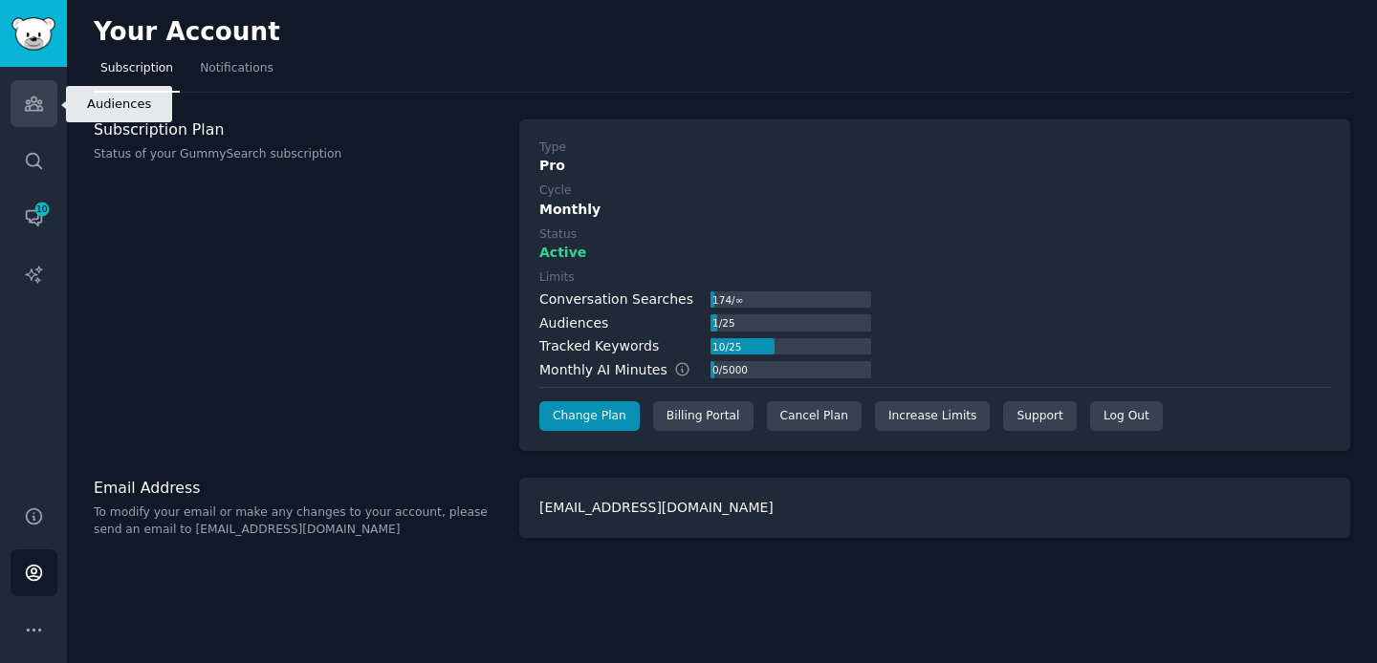
click at [28, 112] on icon "Sidebar" at bounding box center [34, 104] width 20 height 20
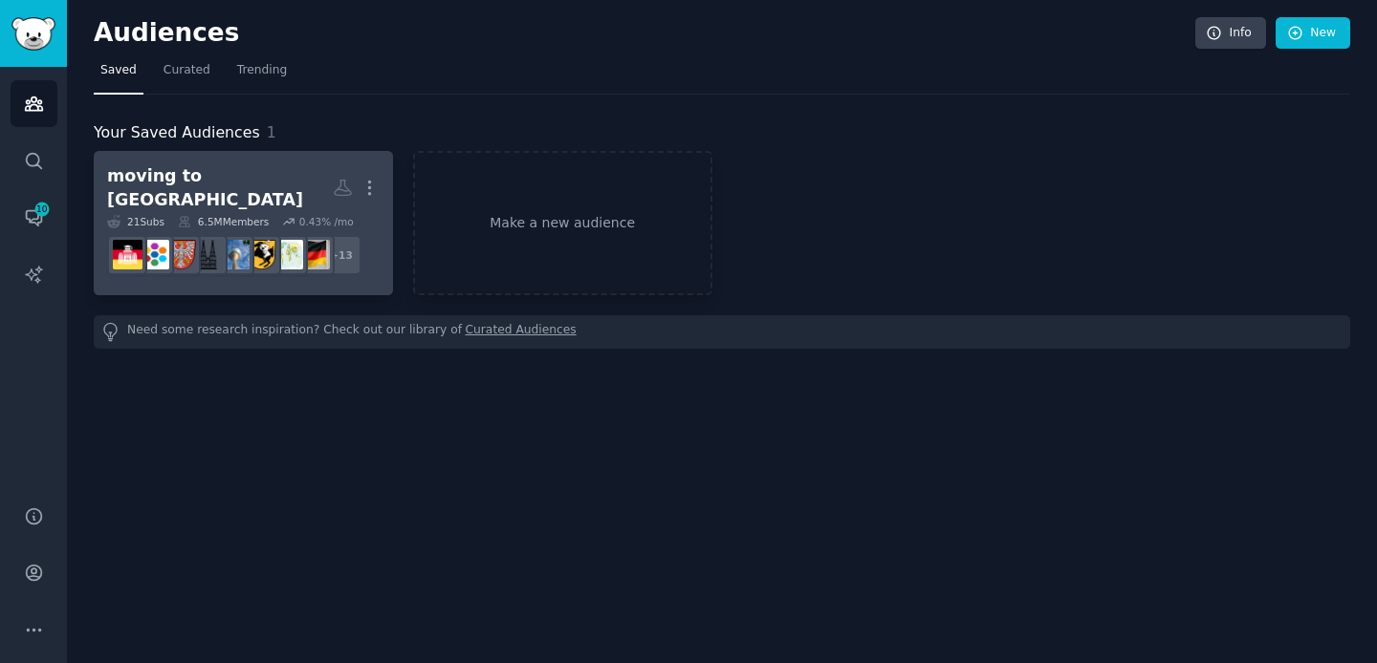
click at [182, 162] on link "moving to [GEOGRAPHIC_DATA] More 21 Sub s 6.5M Members 0.43 % /mo r/IWantOut + …" at bounding box center [243, 223] width 299 height 144
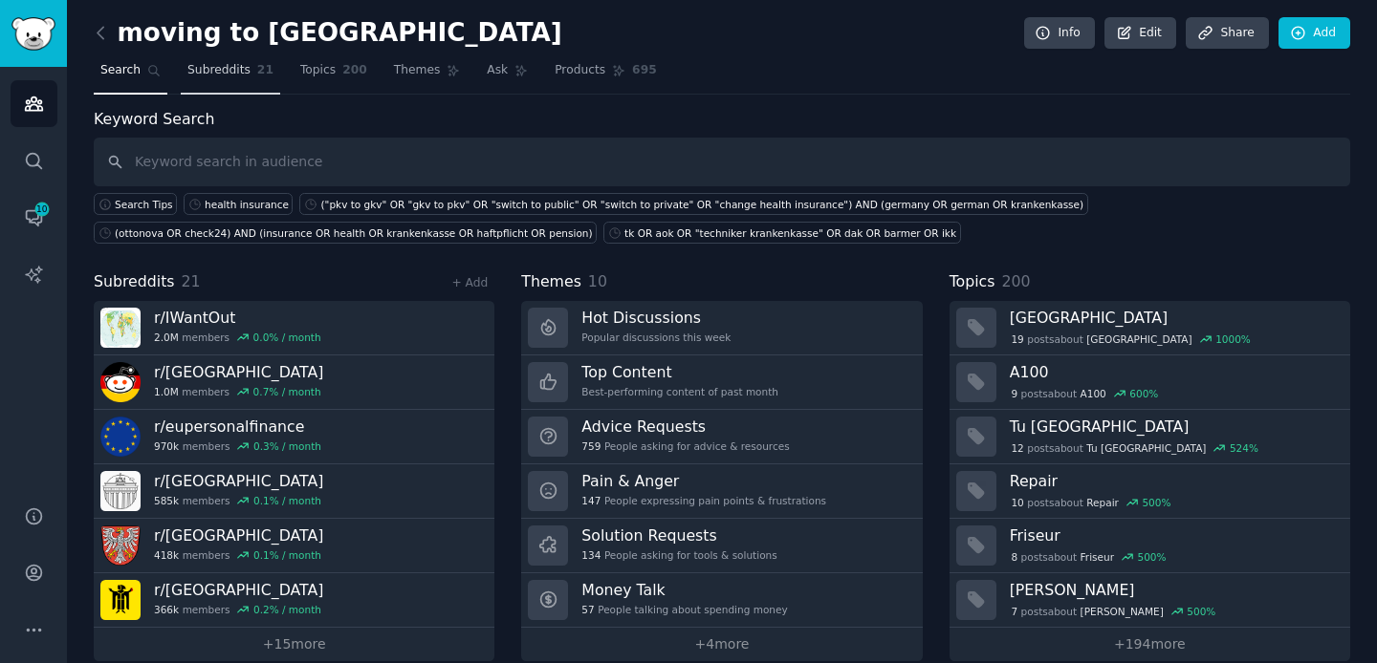
click at [221, 75] on span "Subreddits" at bounding box center [218, 70] width 63 height 17
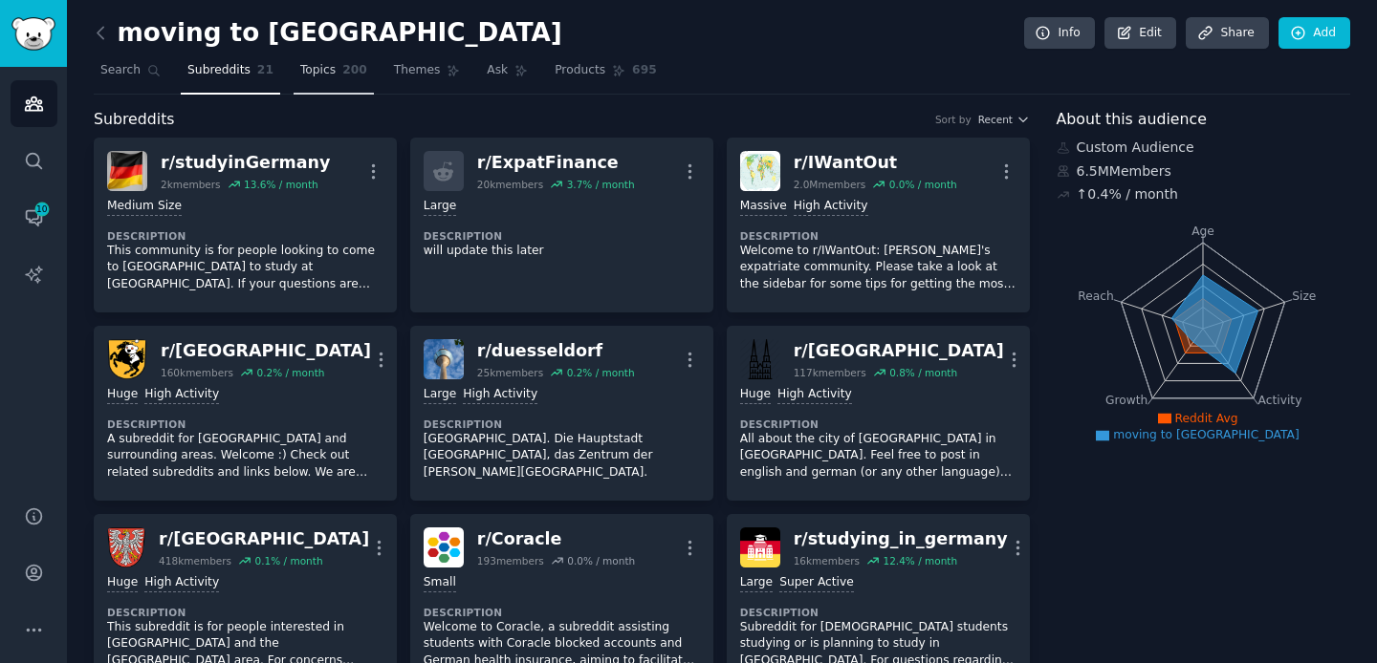
click at [315, 57] on link "Topics 200" at bounding box center [333, 74] width 80 height 39
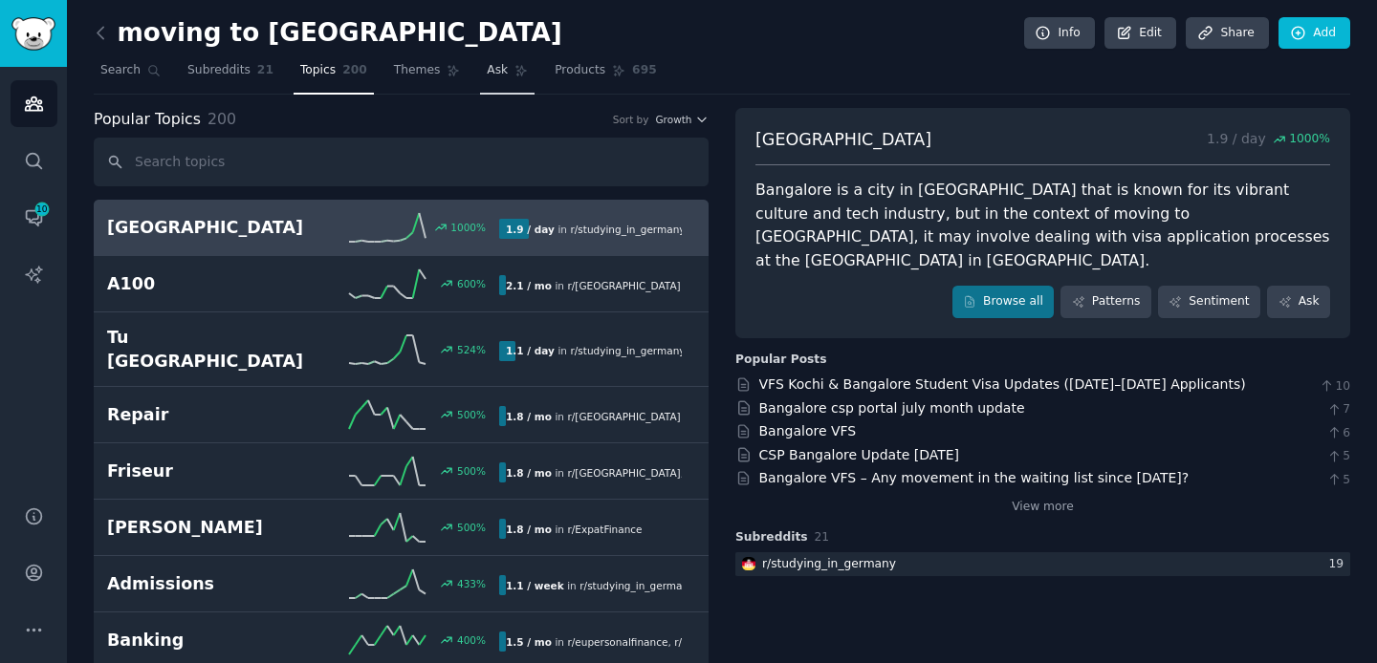
click at [411, 66] on span "Themes" at bounding box center [417, 70] width 47 height 17
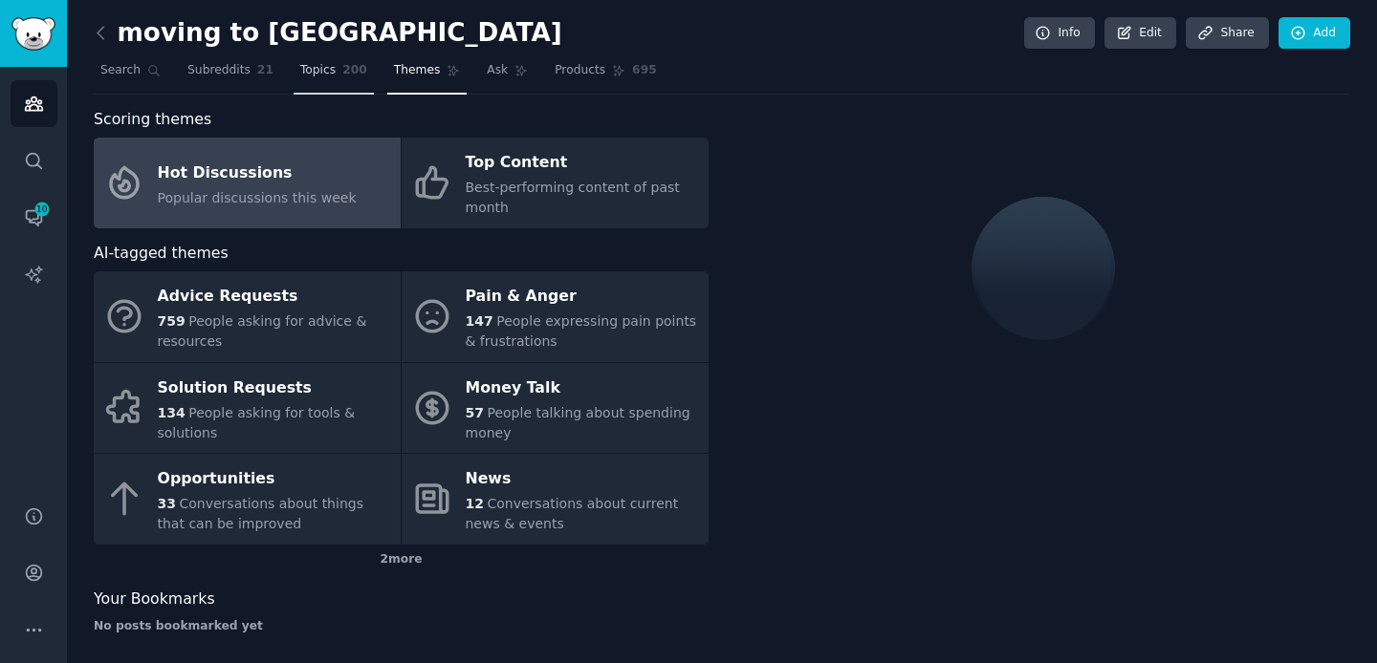
click at [335, 66] on link "Topics 200" at bounding box center [333, 74] width 80 height 39
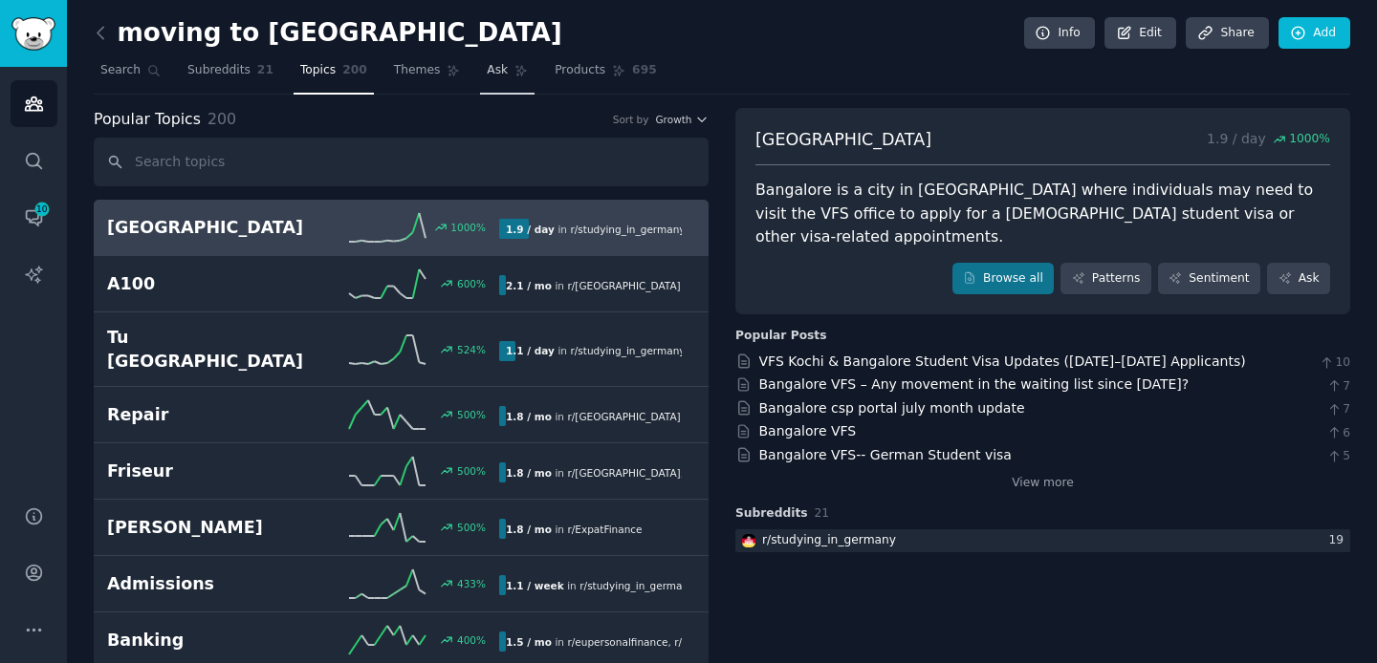
click at [484, 81] on link "Ask" at bounding box center [507, 74] width 54 height 39
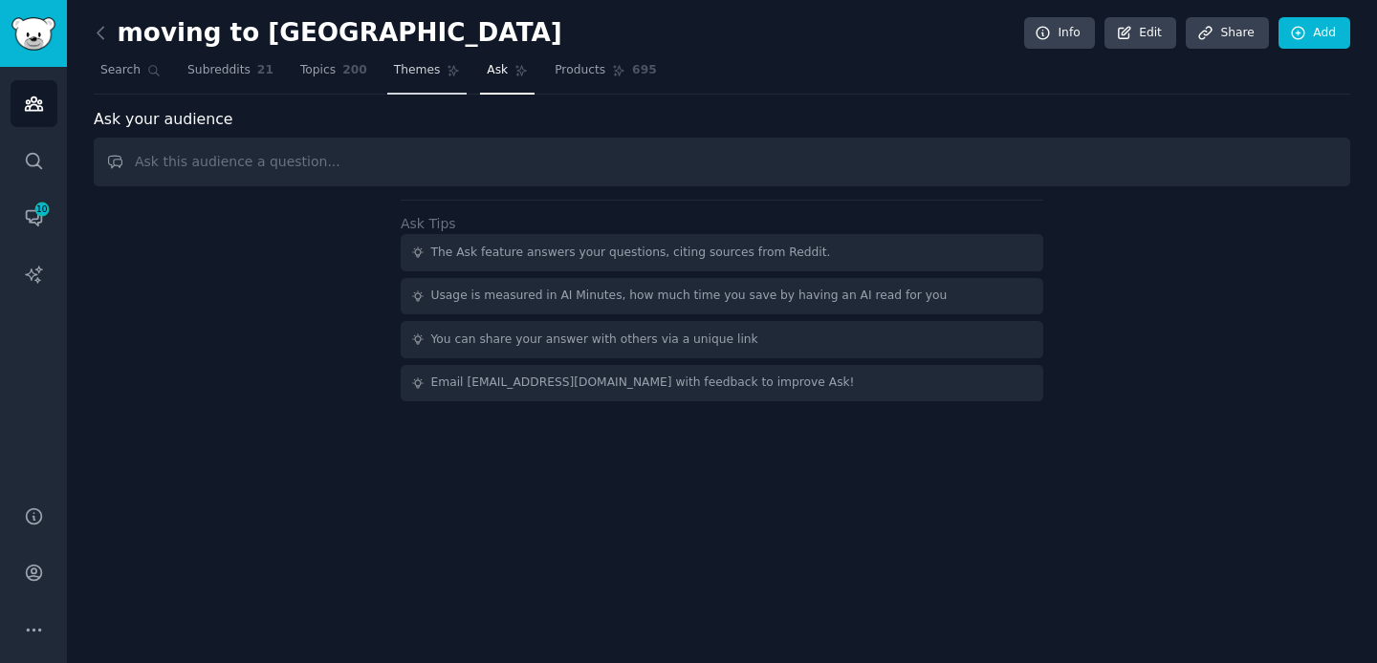
click at [420, 76] on span "Themes" at bounding box center [417, 70] width 47 height 17
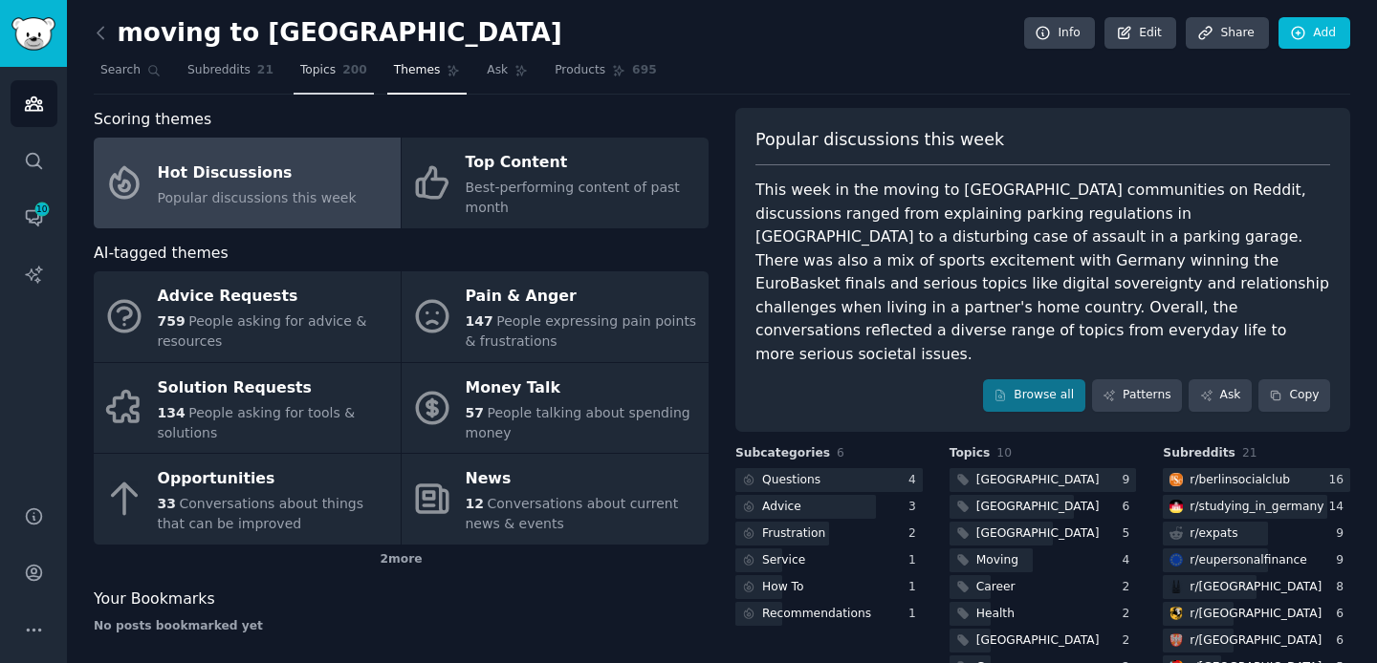
click at [320, 67] on span "Topics" at bounding box center [317, 70] width 35 height 17
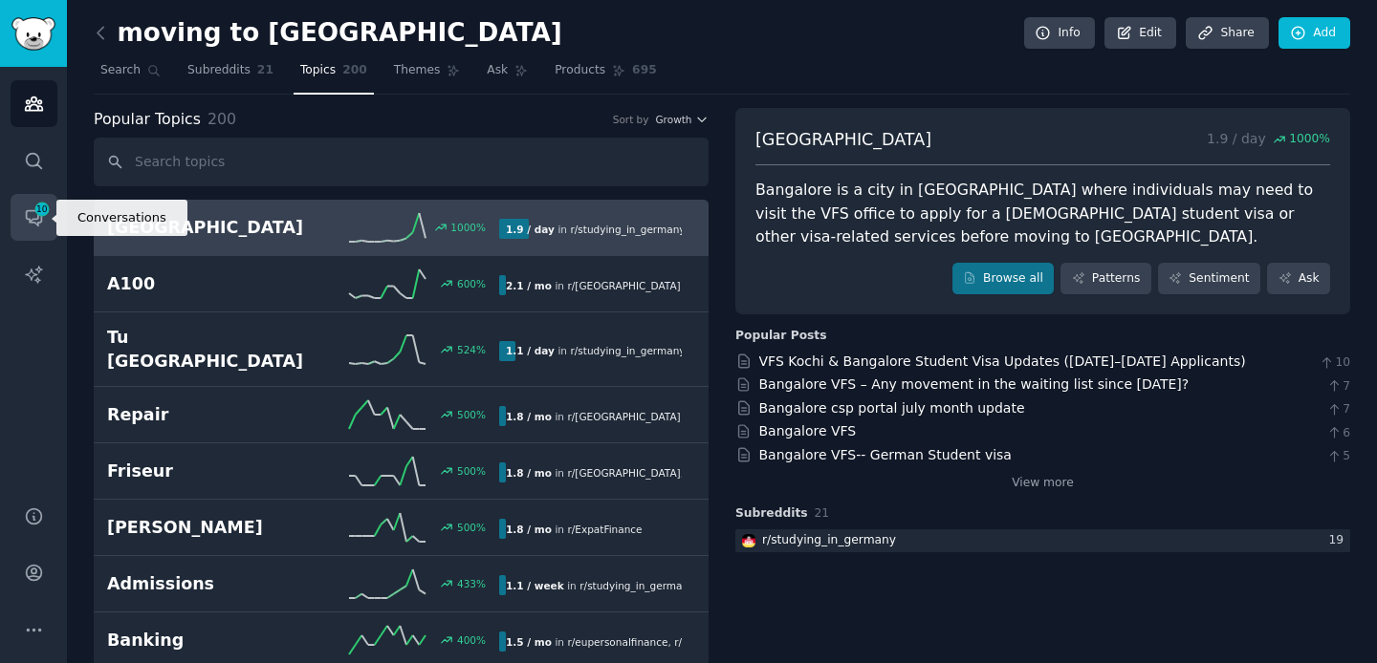
click at [19, 222] on link "Conversations 10" at bounding box center [34, 217] width 47 height 47
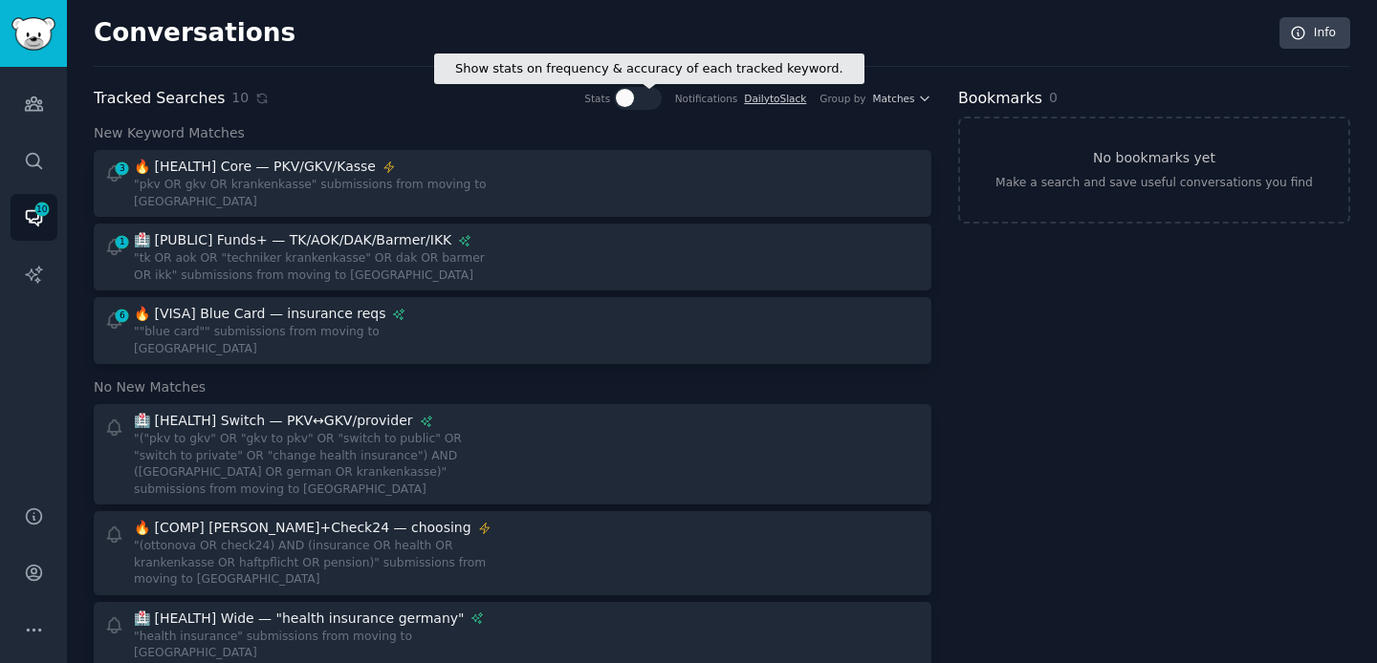
click at [623, 104] on div at bounding box center [625, 98] width 18 height 18
checkbox input "true"
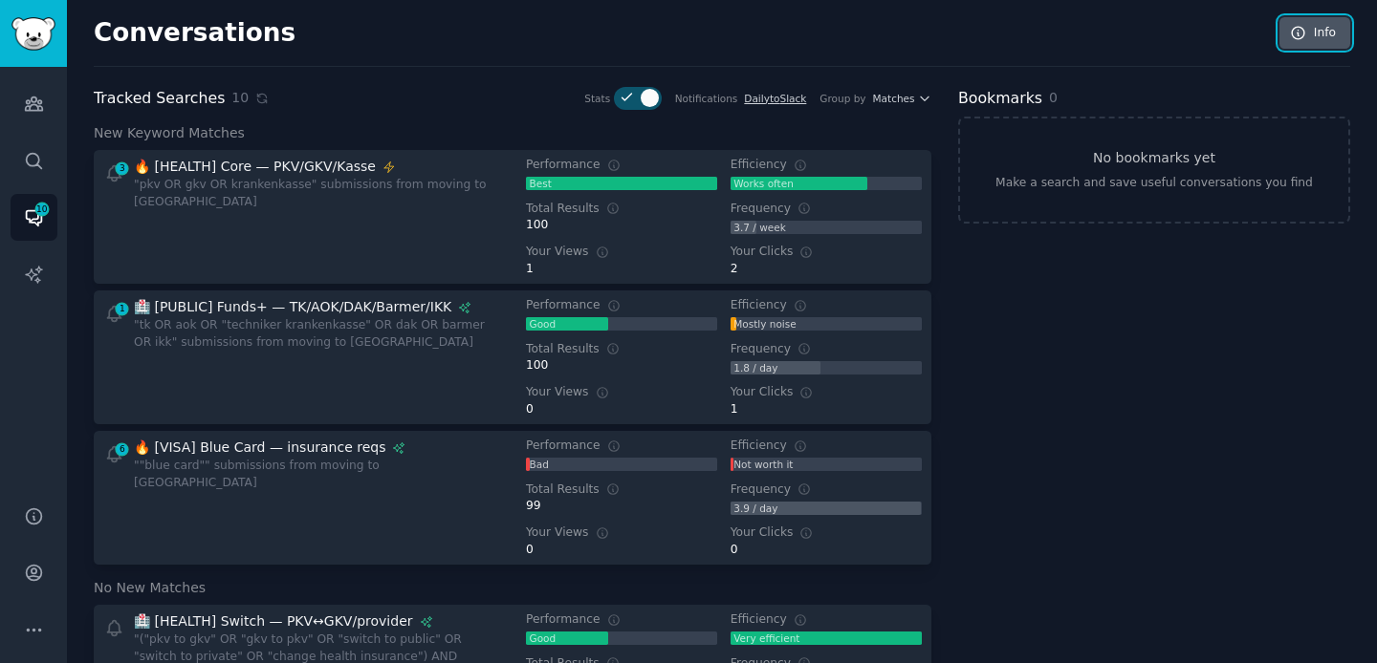
click at [1309, 35] on link "Info" at bounding box center [1314, 33] width 71 height 33
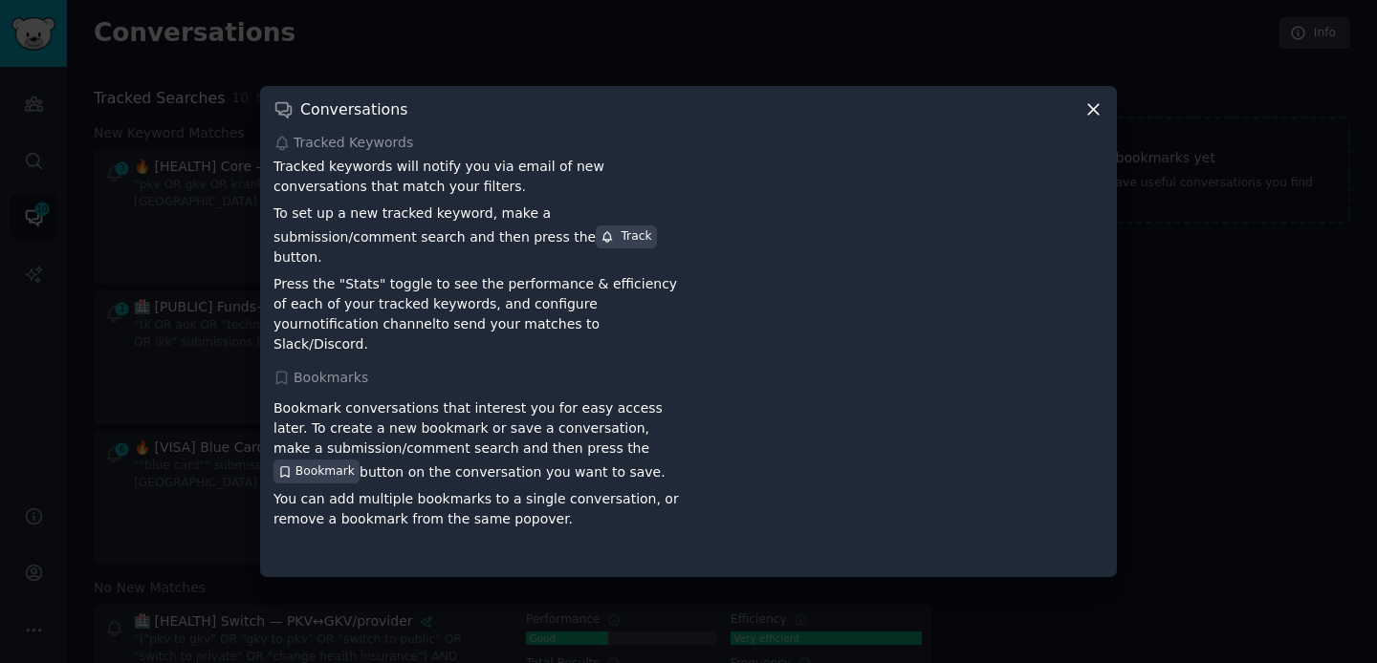
click at [1293, 201] on div at bounding box center [688, 331] width 1377 height 663
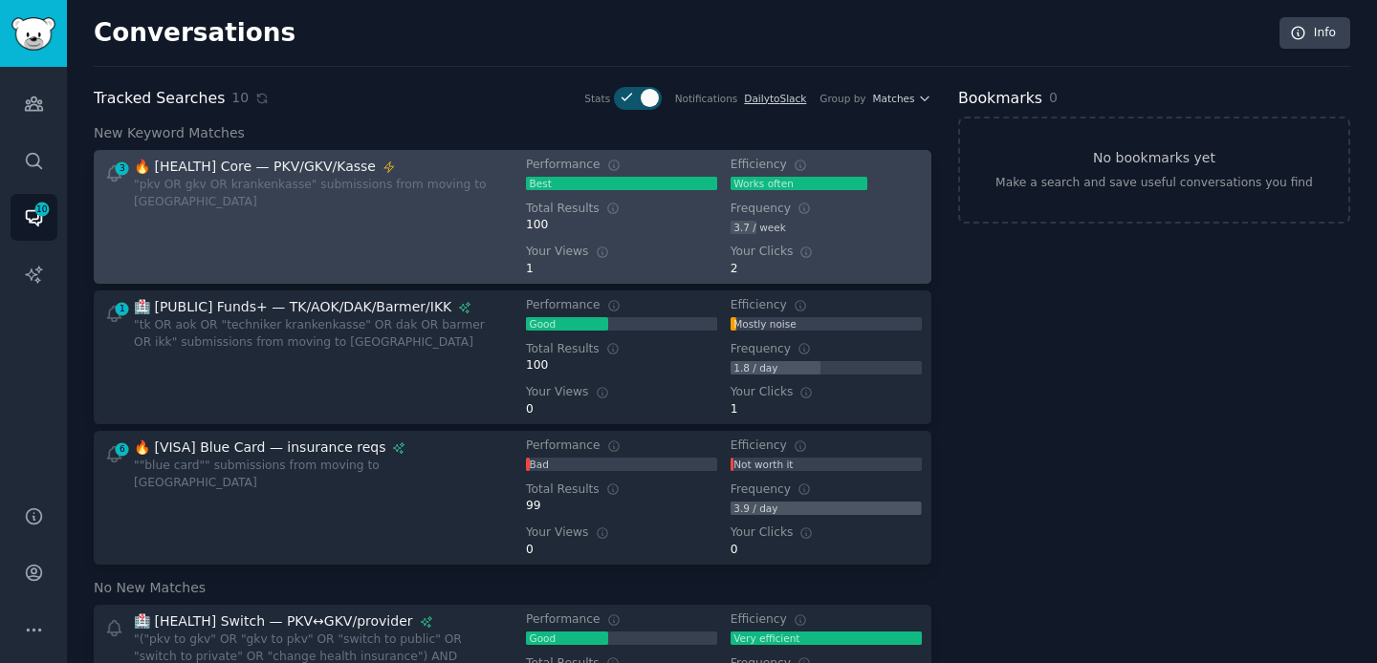
click at [363, 194] on div ""pkv OR gkv OR krankenkasse" submissions from moving to [GEOGRAPHIC_DATA]" at bounding box center [316, 193] width 365 height 33
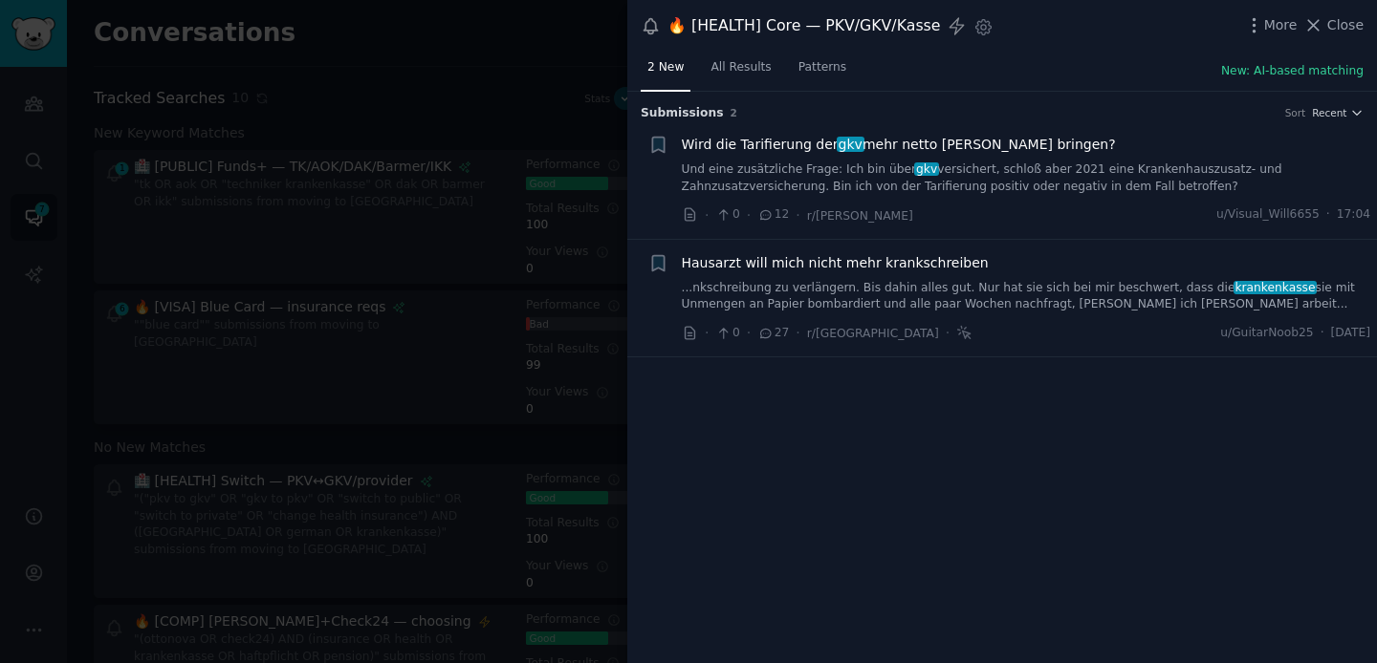
click at [417, 249] on div at bounding box center [688, 331] width 1377 height 663
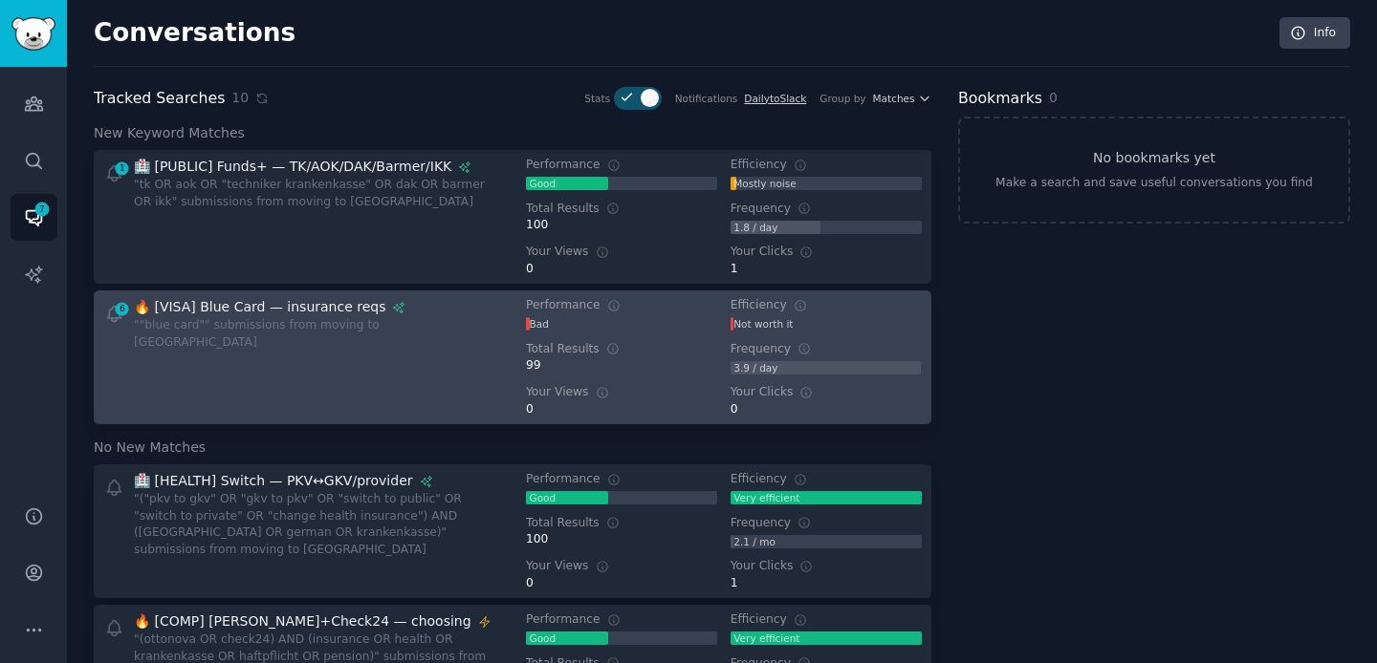
click at [260, 340] on div "🔥 [VISA] Blue Card — insurance reqs ""blue card"" submissions from moving to [G…" at bounding box center [316, 357] width 365 height 120
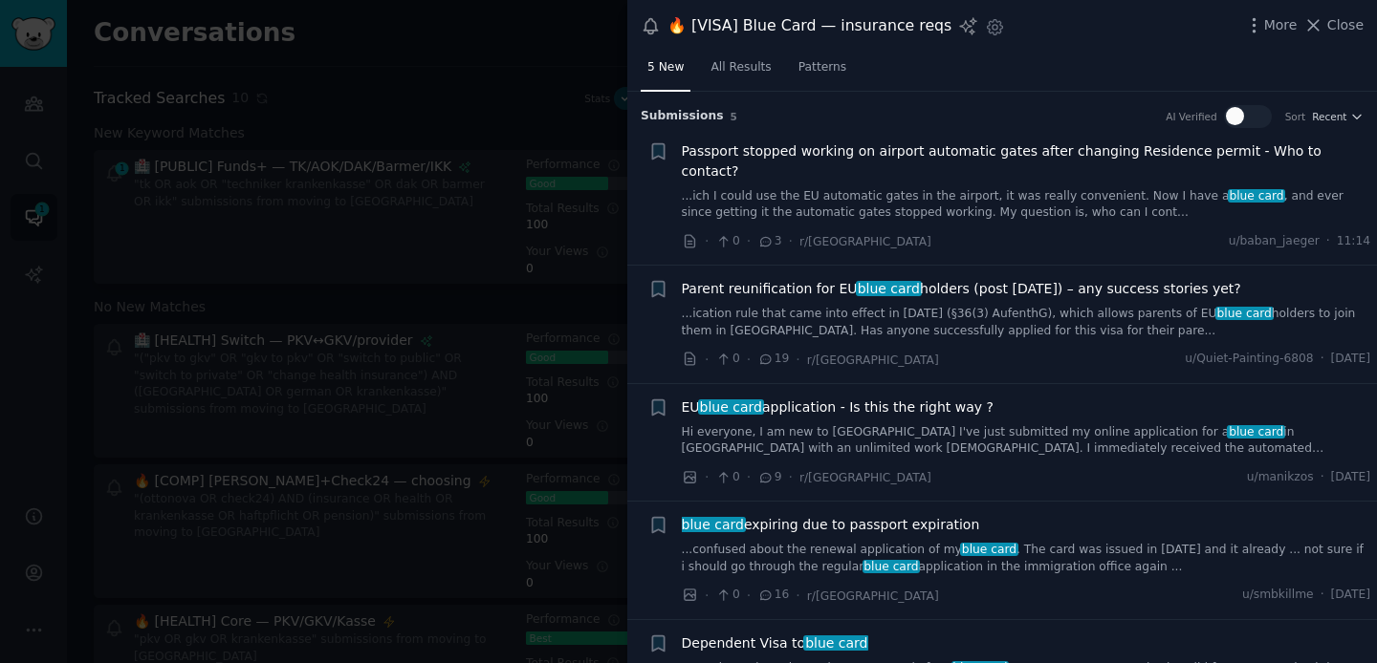
scroll to position [54, 0]
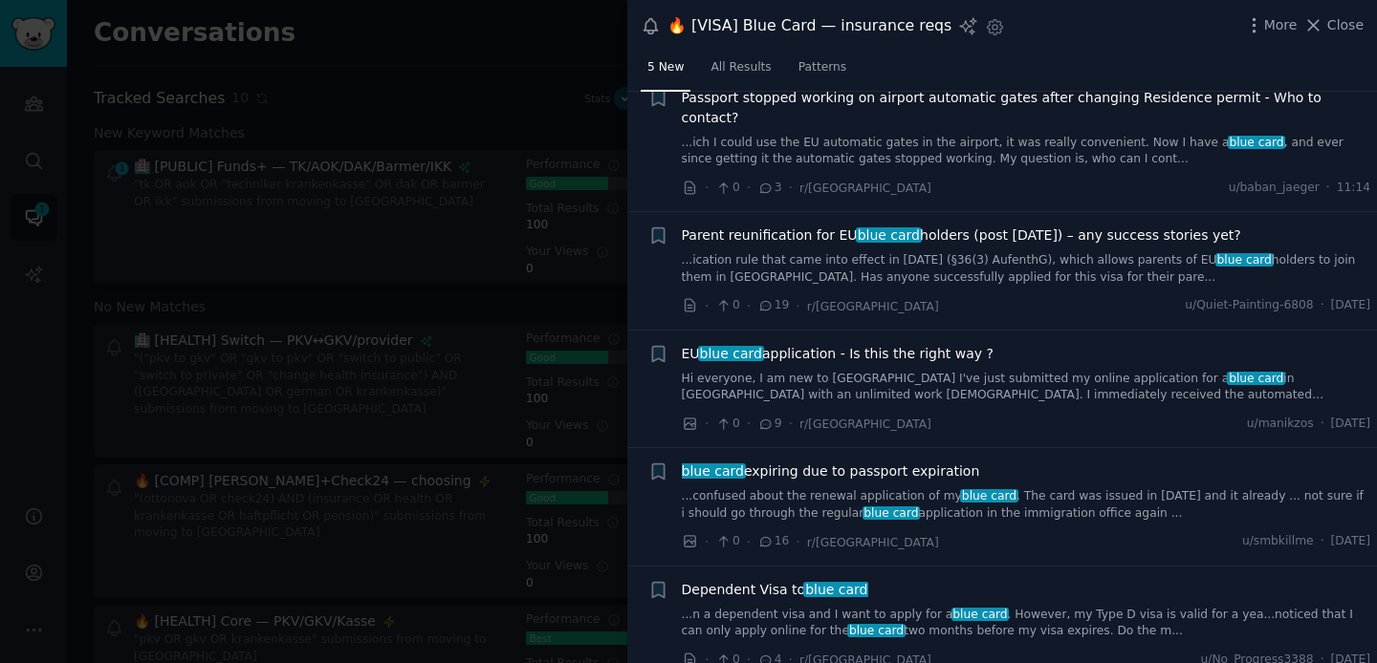
click at [472, 288] on div at bounding box center [688, 331] width 1377 height 663
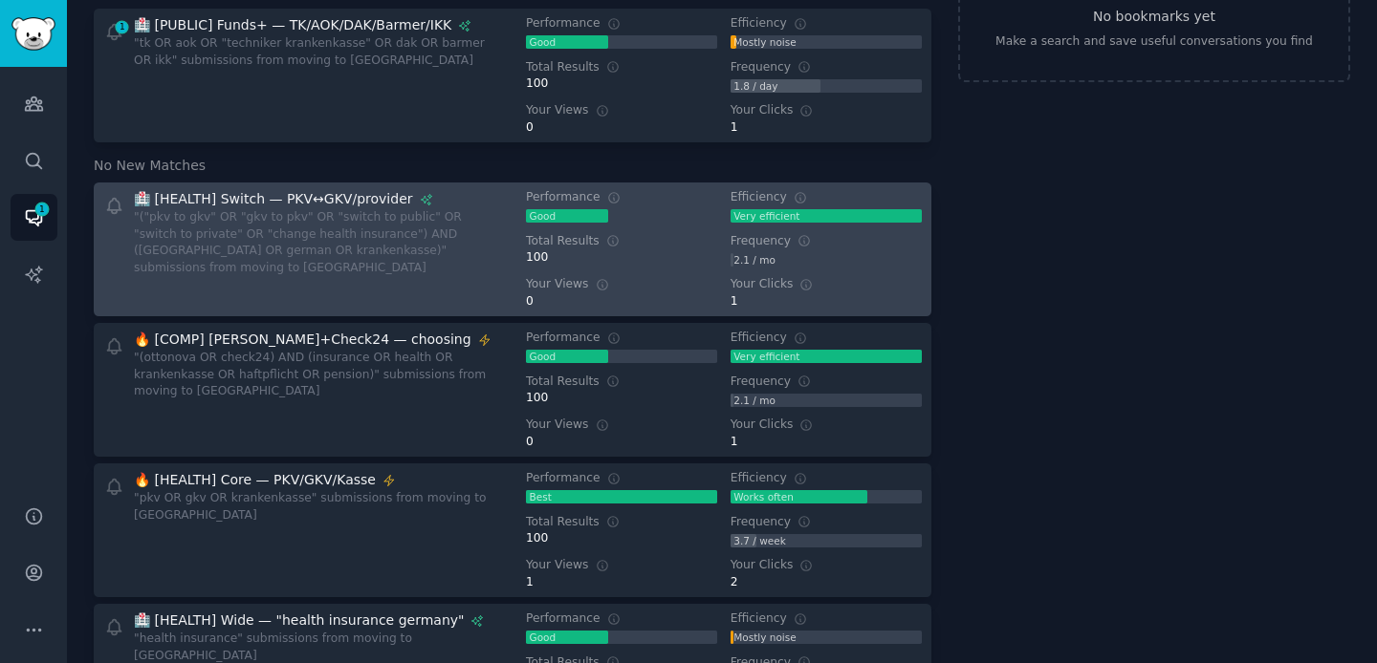
scroll to position [160, 0]
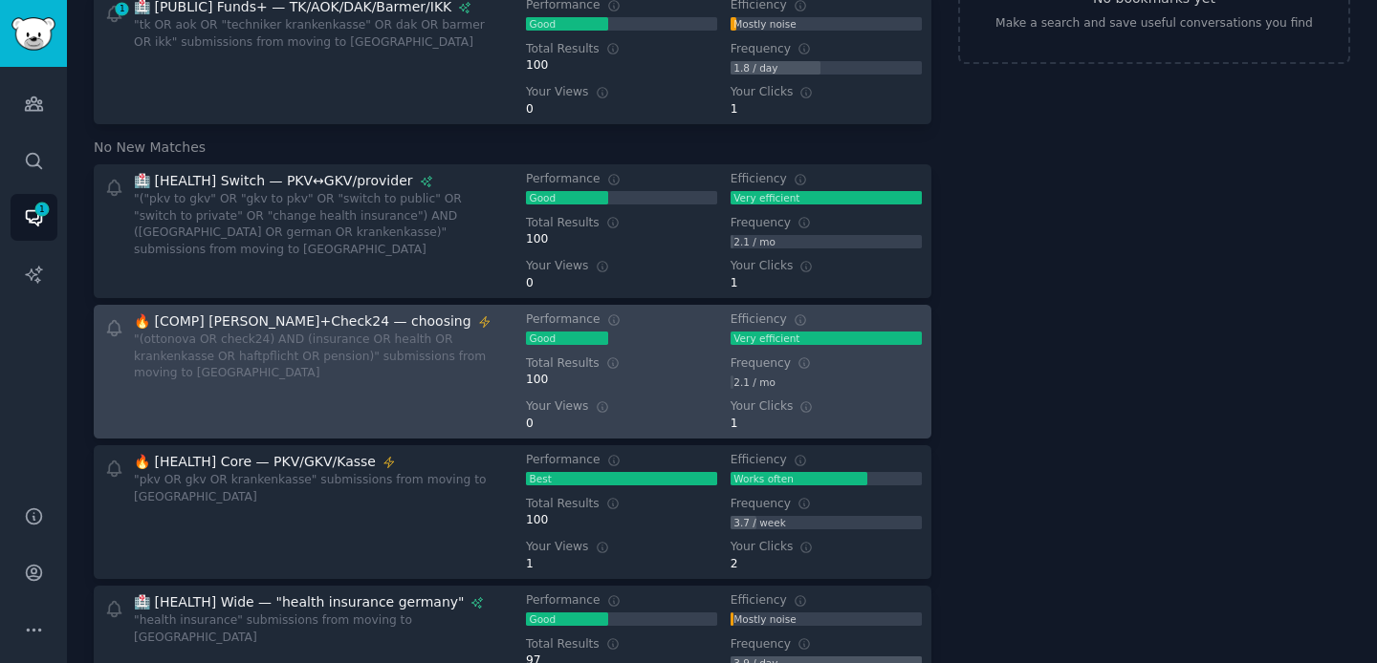
click at [317, 353] on div ""(ottonova OR check24) AND (insurance OR health OR krankenkasse OR haftpflicht …" at bounding box center [316, 357] width 365 height 51
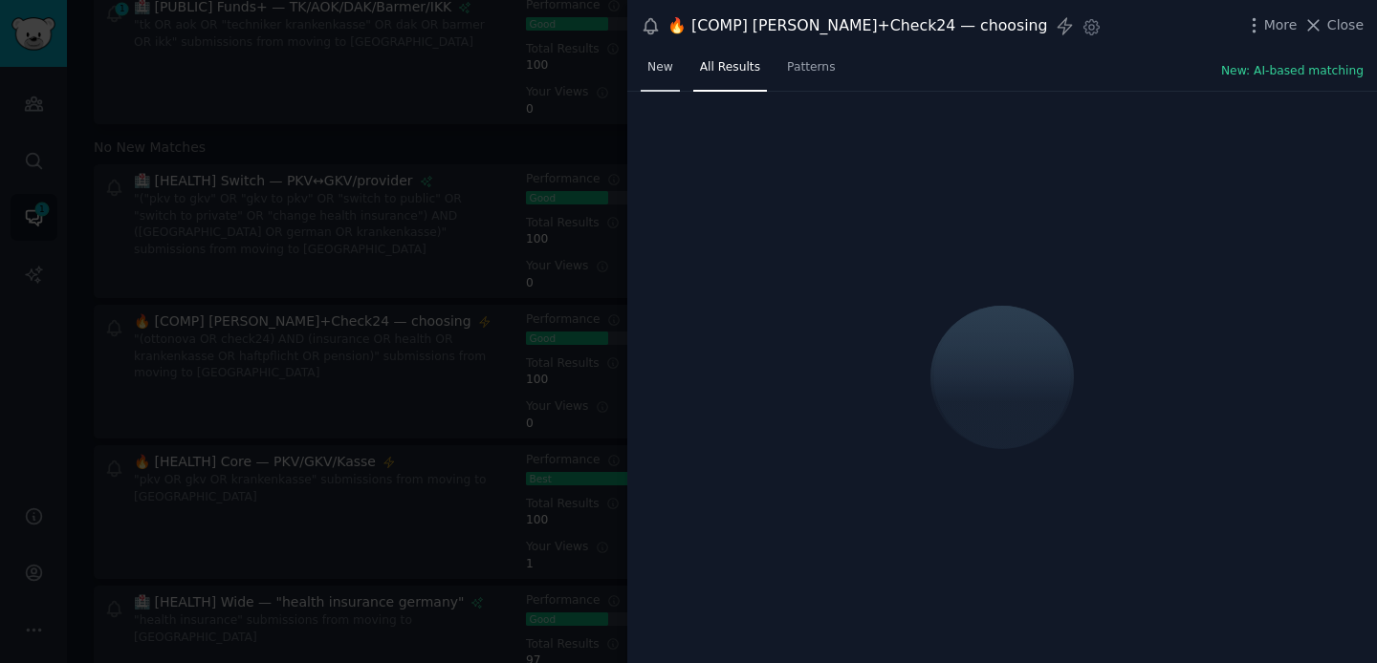
click at [657, 67] on span "New" at bounding box center [660, 67] width 26 height 17
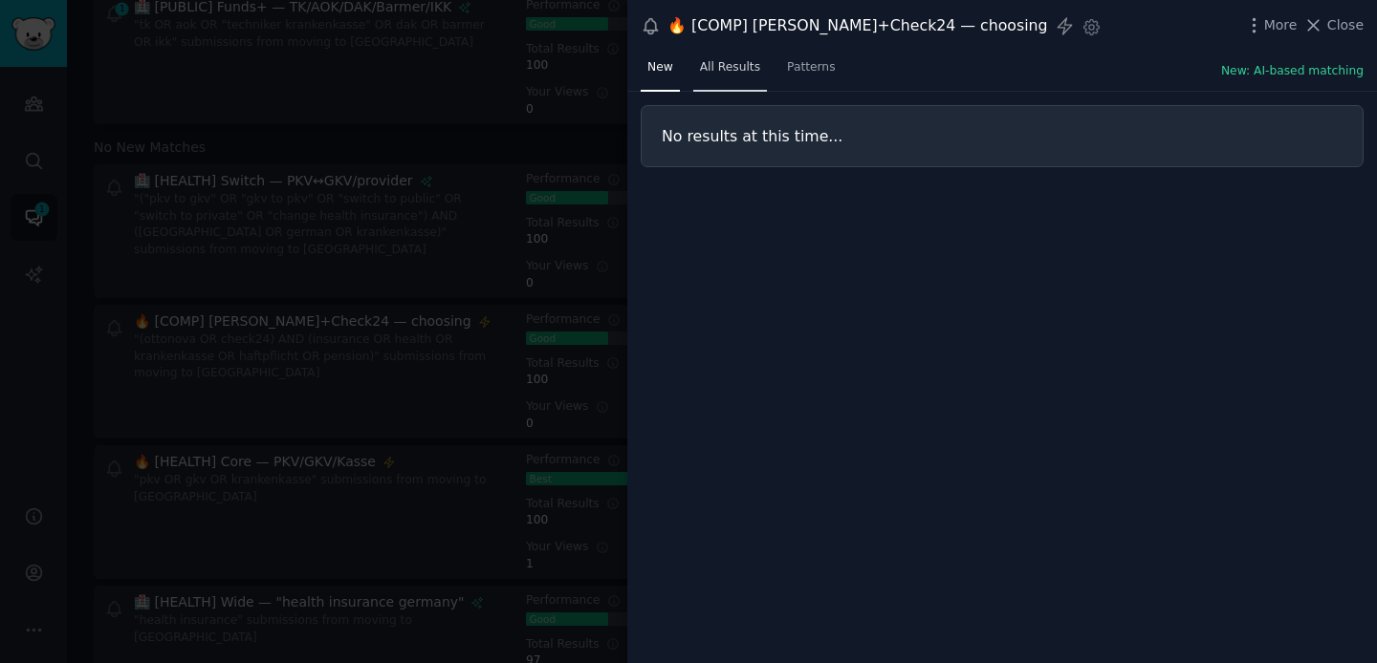
click at [722, 70] on span "All Results" at bounding box center [730, 67] width 60 height 17
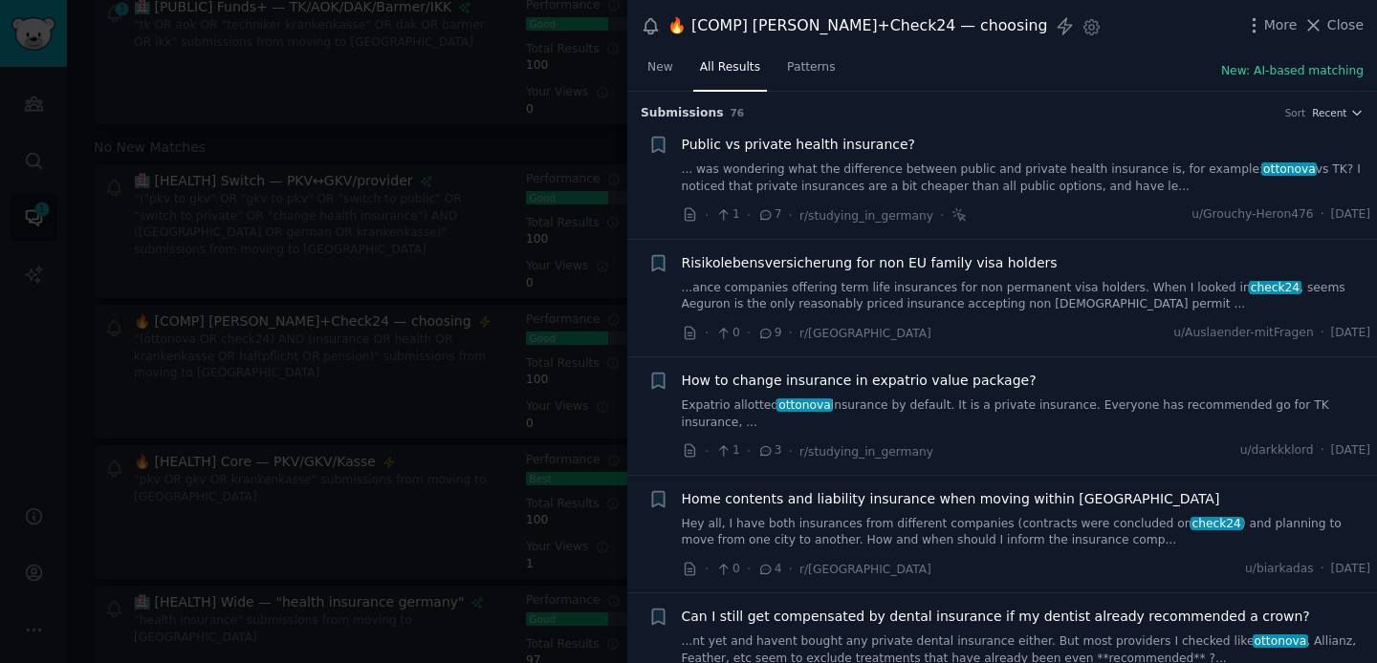
click at [281, 136] on div at bounding box center [688, 331] width 1377 height 663
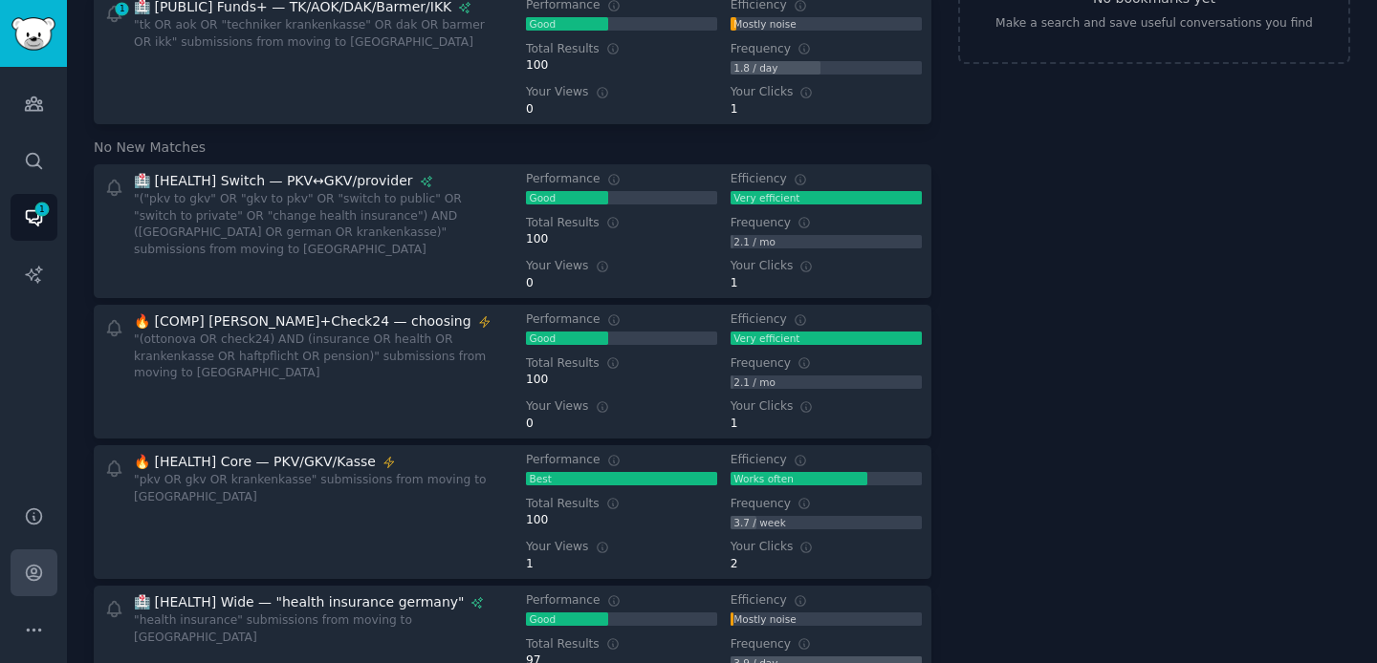
click at [29, 561] on link "Account" at bounding box center [34, 573] width 47 height 47
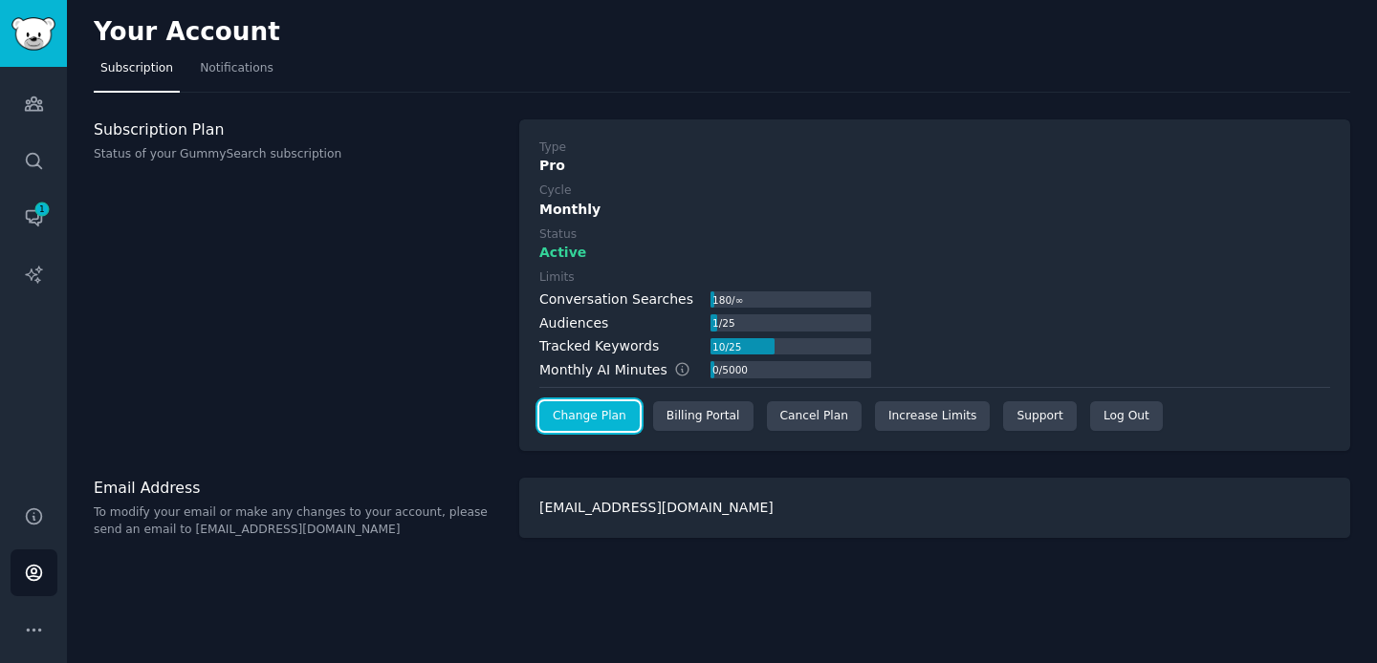
click at [597, 420] on link "Change Plan" at bounding box center [589, 416] width 100 height 31
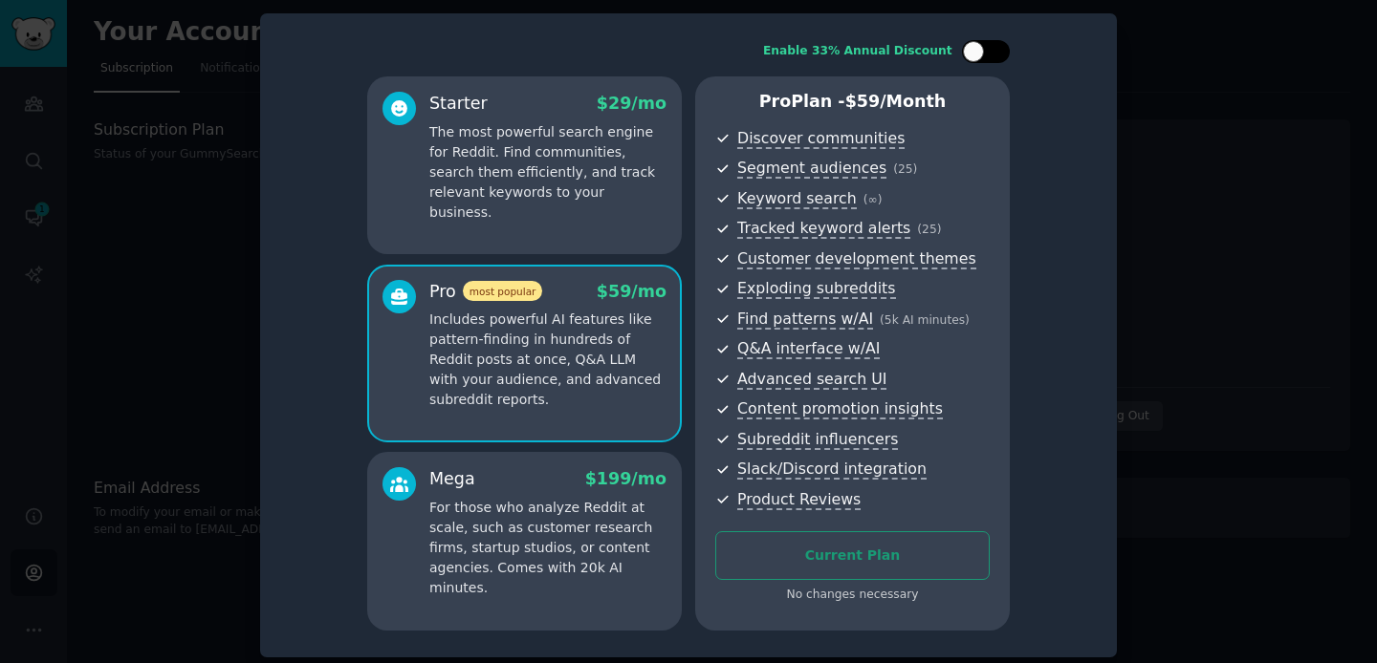
click at [990, 54] on div at bounding box center [995, 52] width 10 height 10
checkbox input "true"
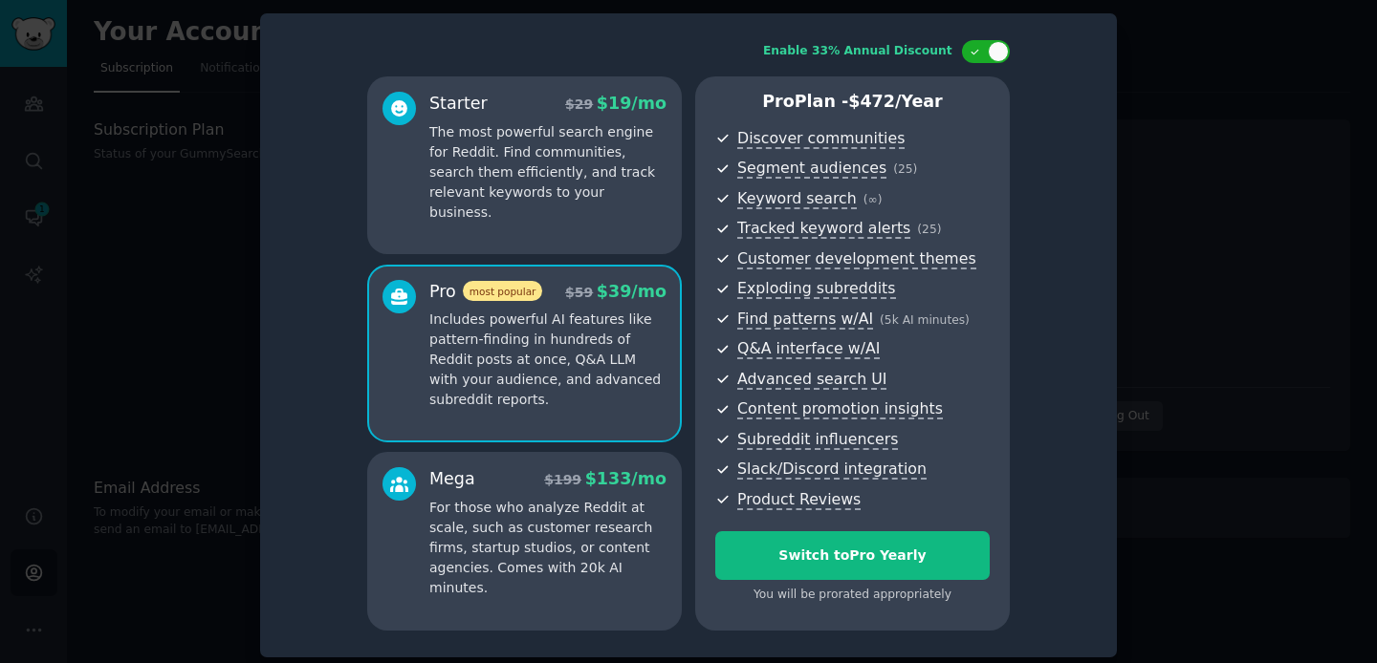
click at [1360, 89] on div at bounding box center [688, 331] width 1377 height 663
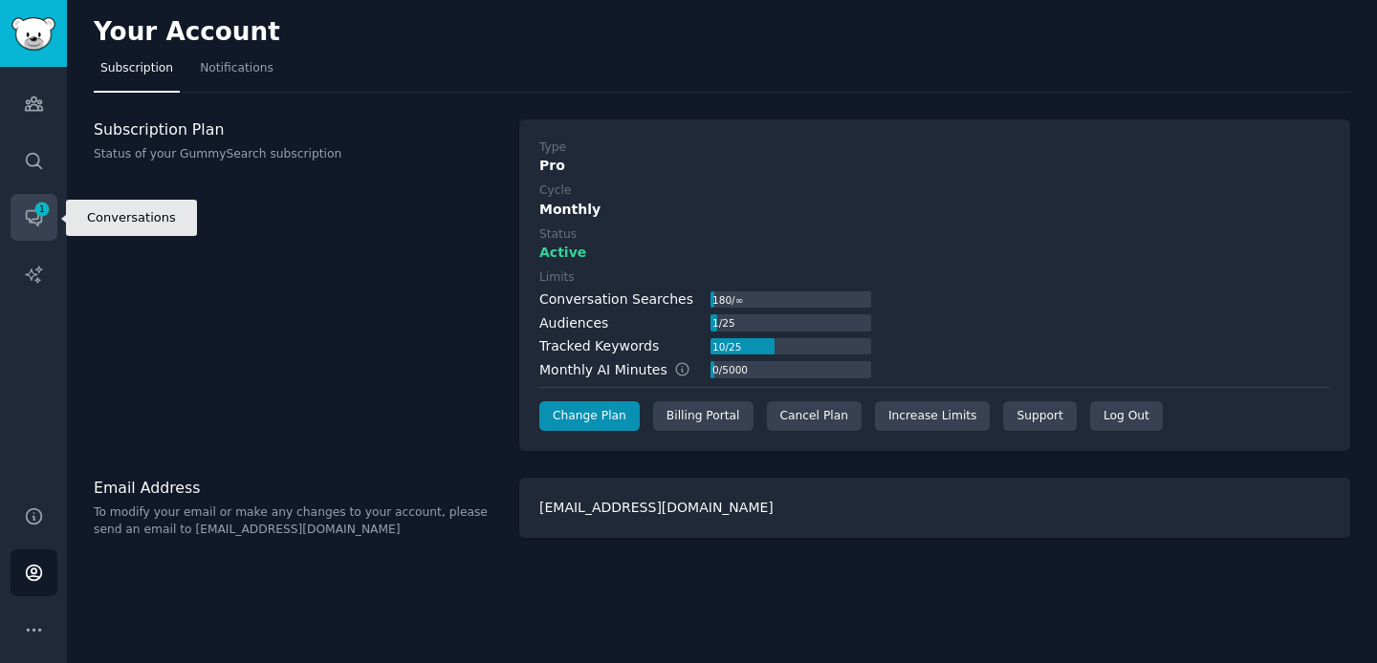
click at [25, 208] on icon "Sidebar" at bounding box center [34, 217] width 20 height 20
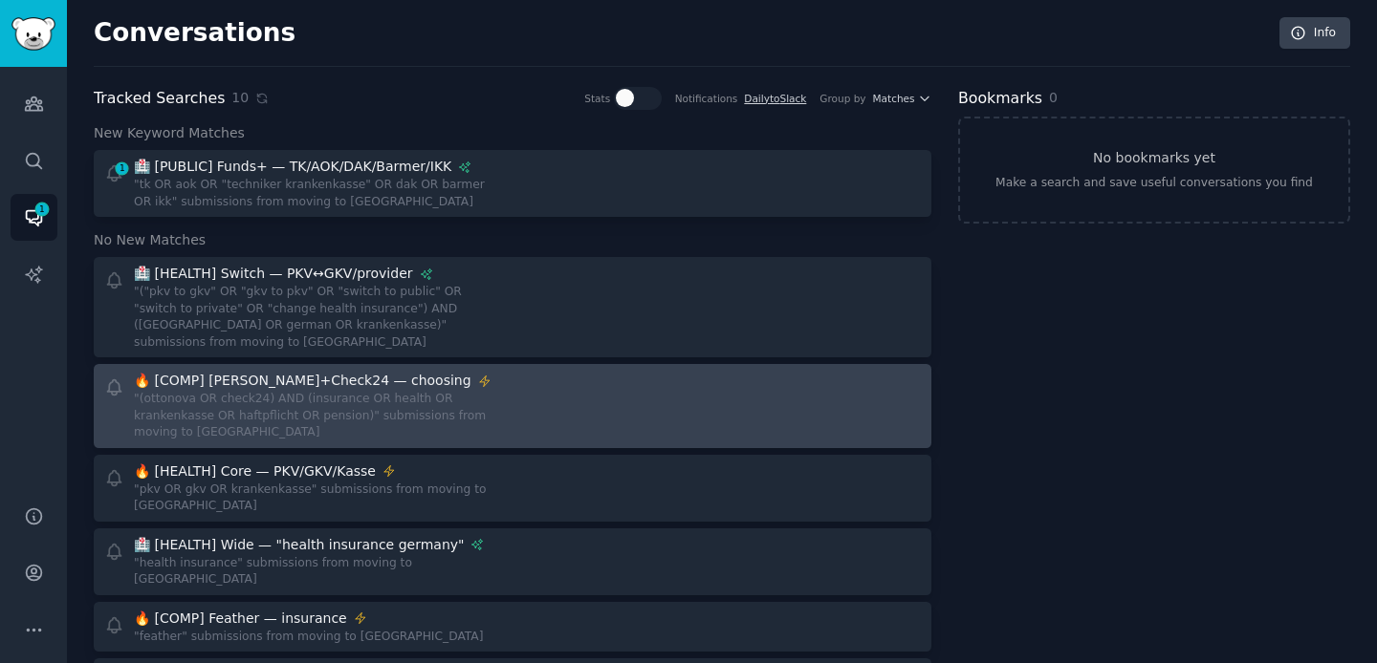
click at [389, 391] on div ""(ottonova OR check24) AND (insurance OR health OR krankenkasse OR haftpflicht …" at bounding box center [316, 416] width 365 height 51
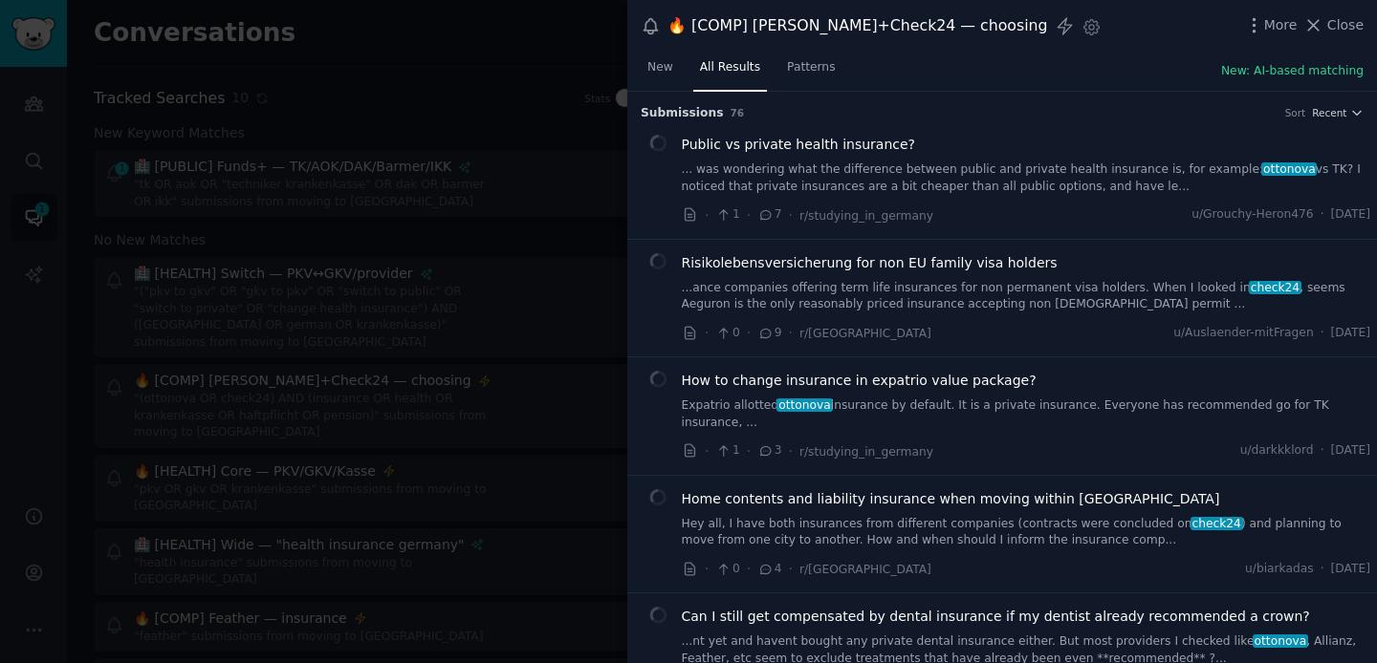
click at [902, 192] on link "... was wondering what the difference between public and private health insuran…" at bounding box center [1026, 178] width 689 height 33
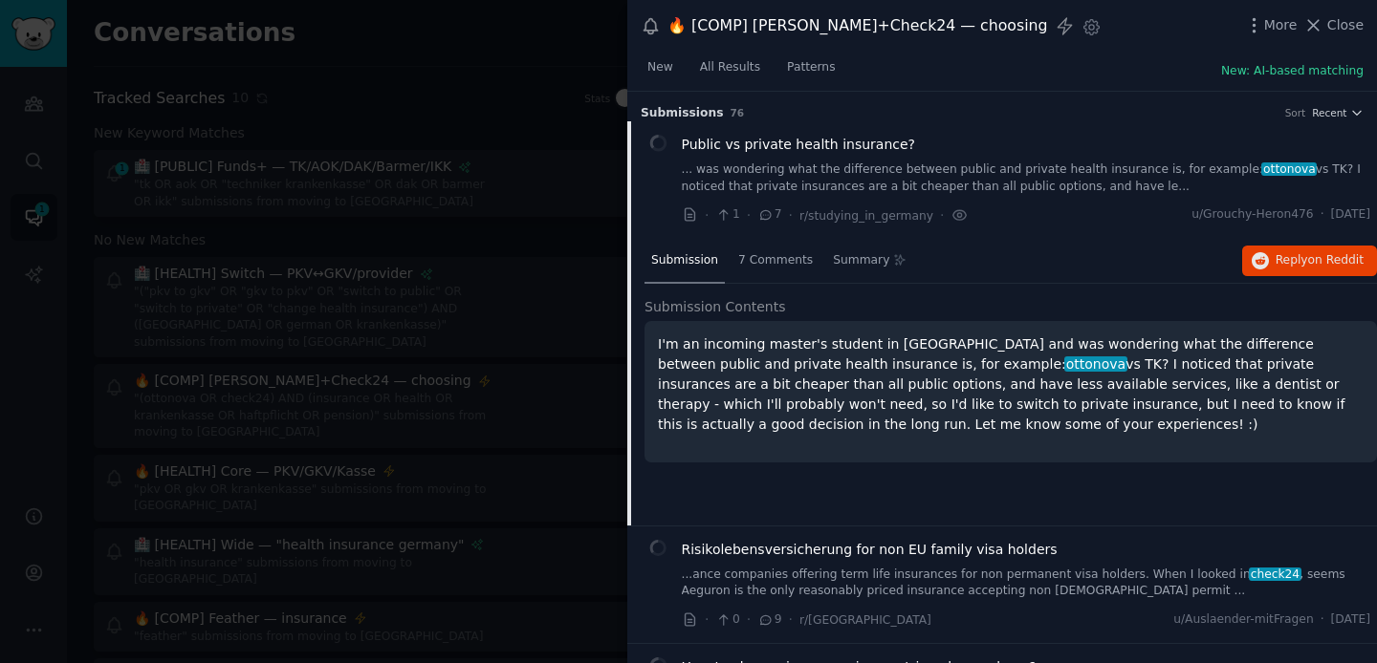
scroll to position [30, 0]
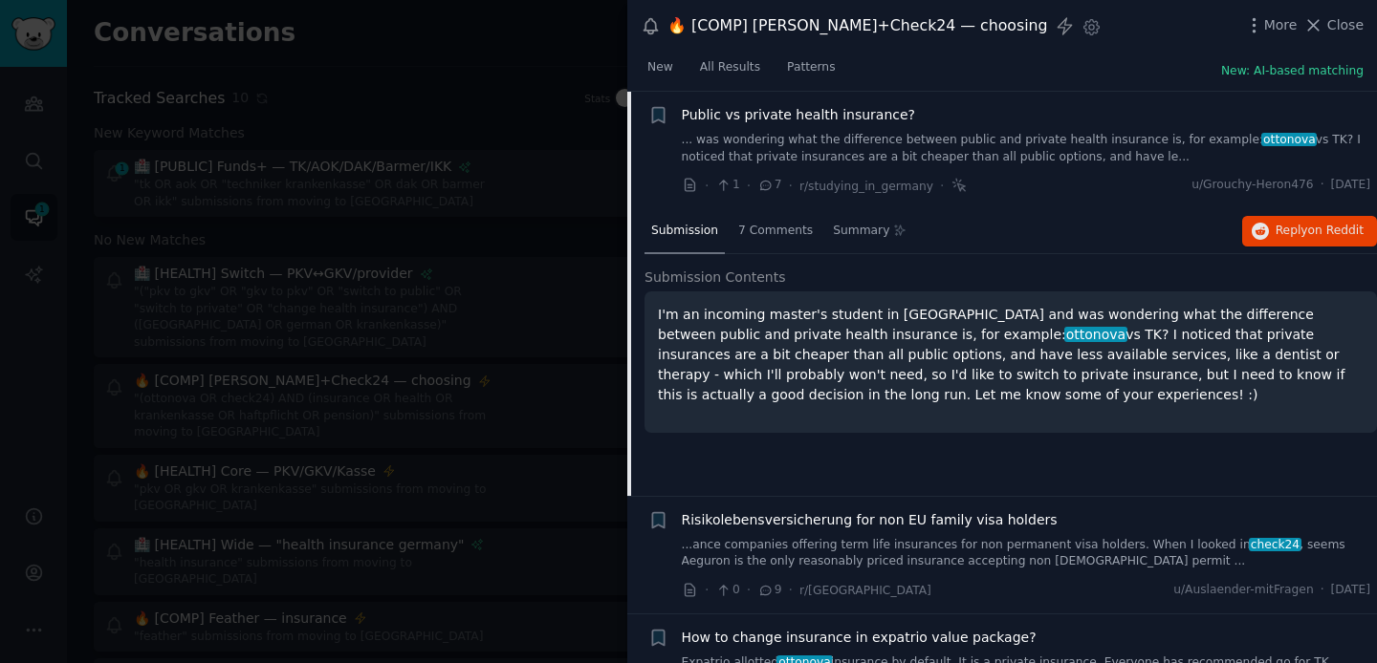
click at [561, 128] on div at bounding box center [688, 331] width 1377 height 663
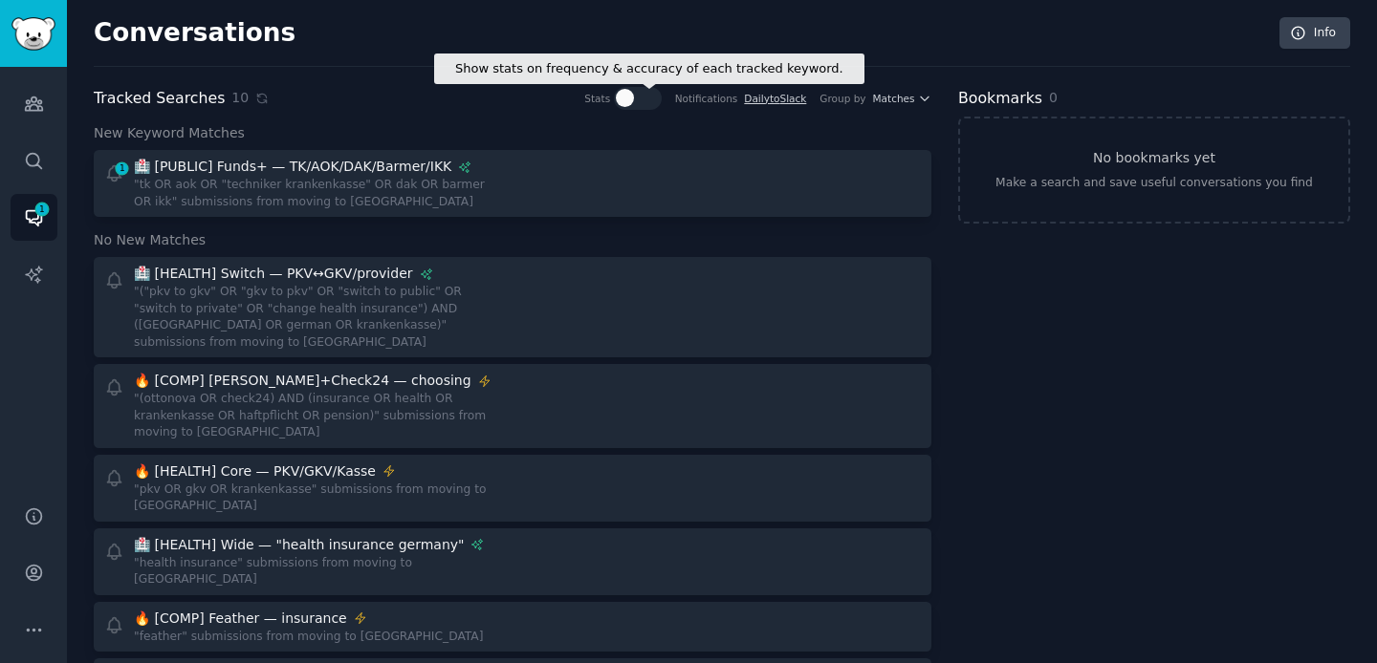
click at [631, 98] on div at bounding box center [625, 98] width 18 height 18
checkbox input "true"
